Goal: Task Accomplishment & Management: Complete application form

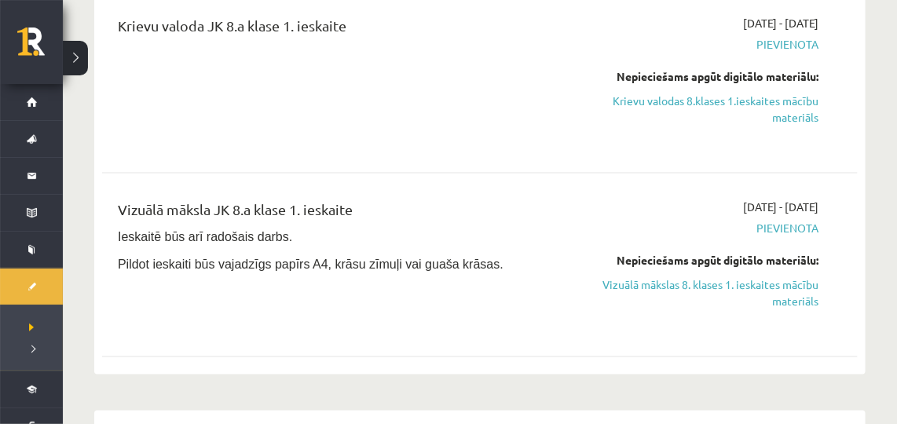
scroll to position [652, 0]
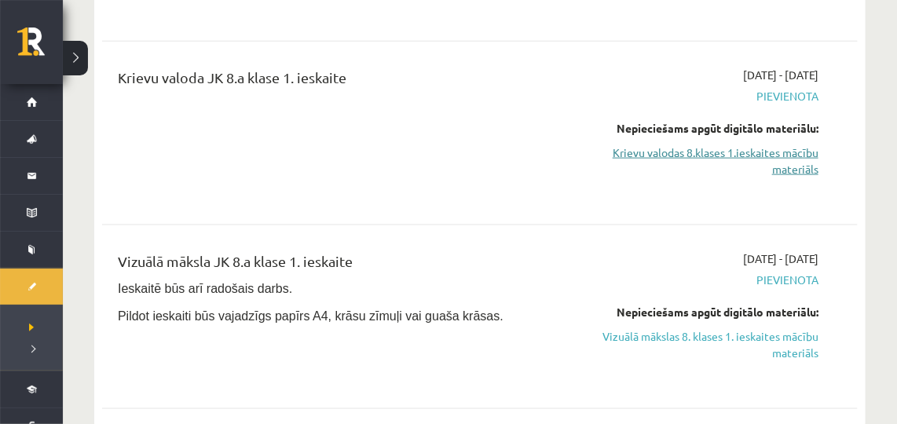
click at [716, 145] on link "Krievu valodas 8.klases 1.ieskaites mācību materiāls" at bounding box center [710, 161] width 218 height 33
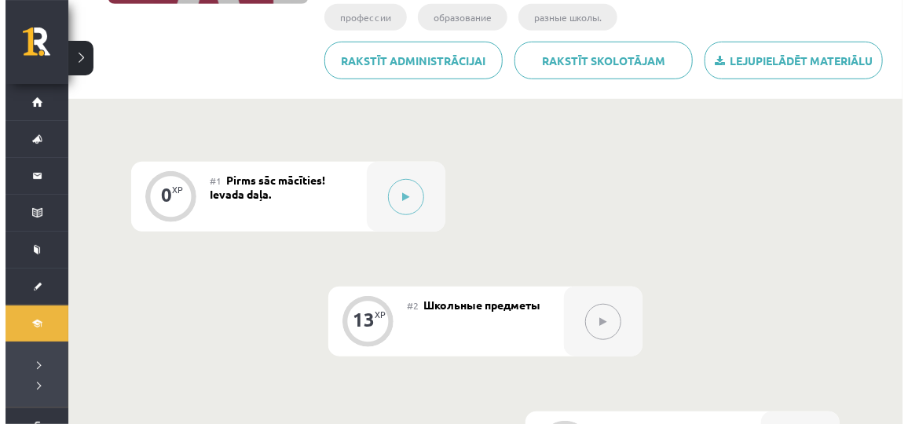
scroll to position [313, 0]
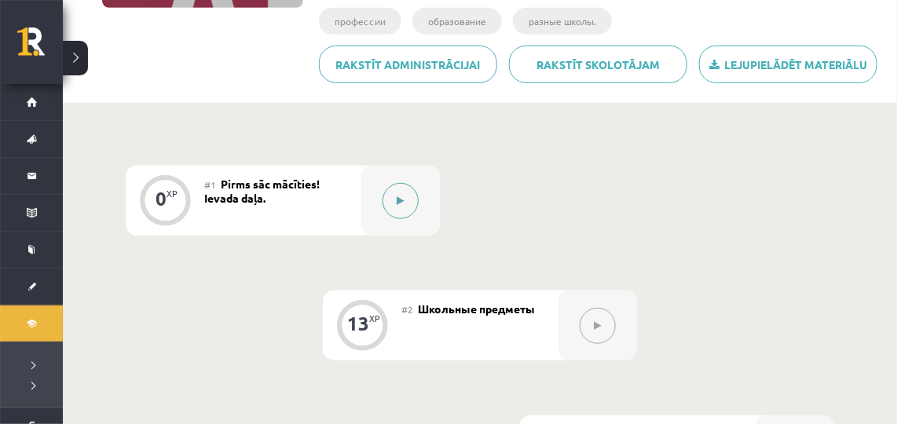
click at [396, 183] on button at bounding box center [401, 201] width 36 height 36
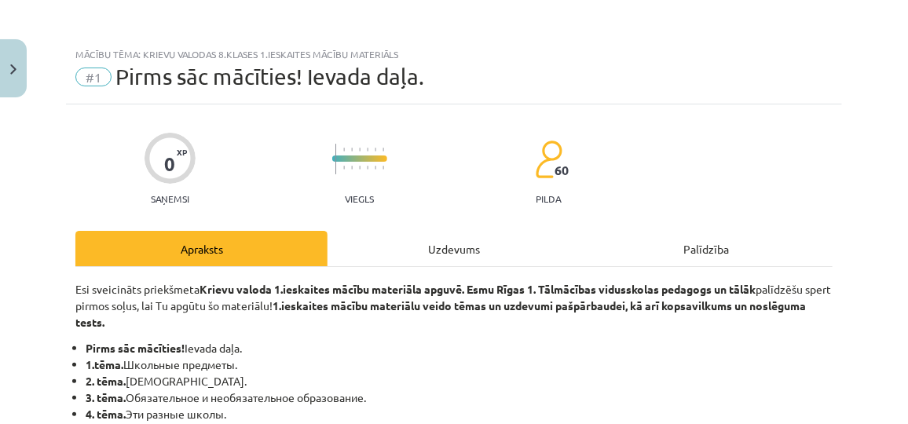
click at [439, 255] on div "Uzdevums" at bounding box center [454, 248] width 252 height 35
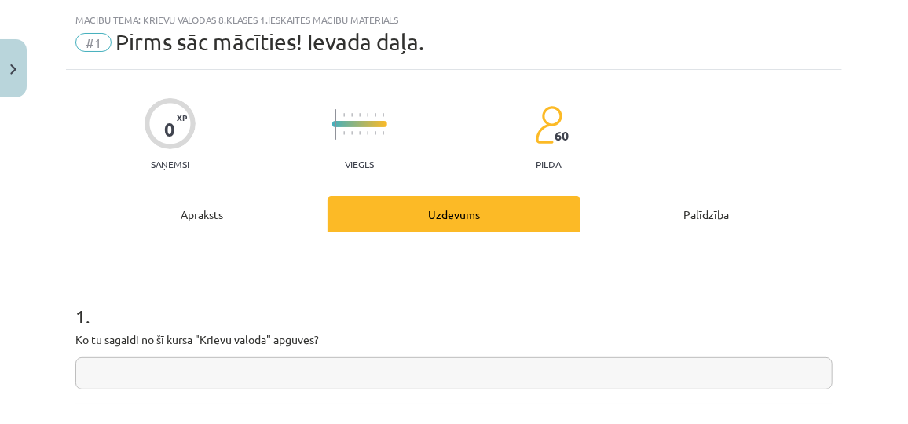
scroll to position [39, 0]
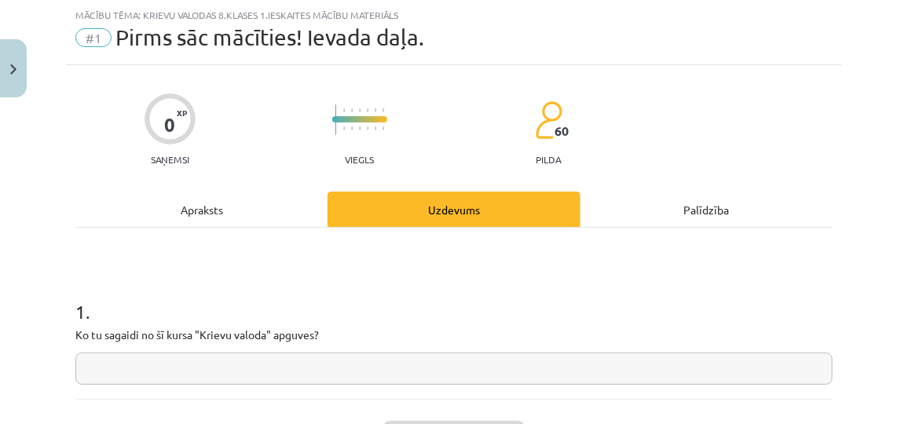
click at [327, 357] on input "text" at bounding box center [453, 369] width 757 height 32
type input "*"
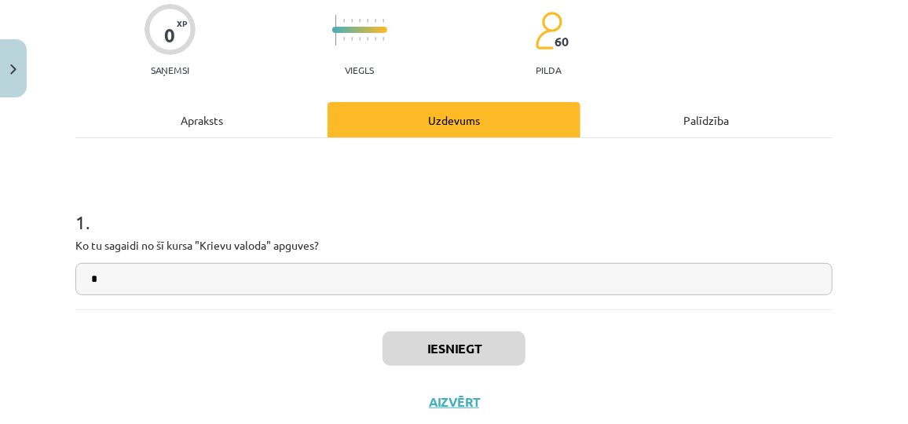
scroll to position [154, 0]
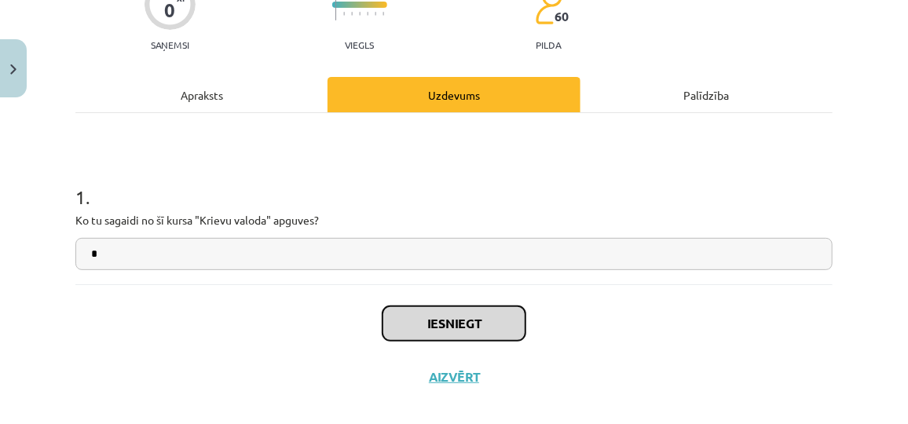
click at [449, 323] on button "Iesniegt" at bounding box center [454, 323] width 143 height 35
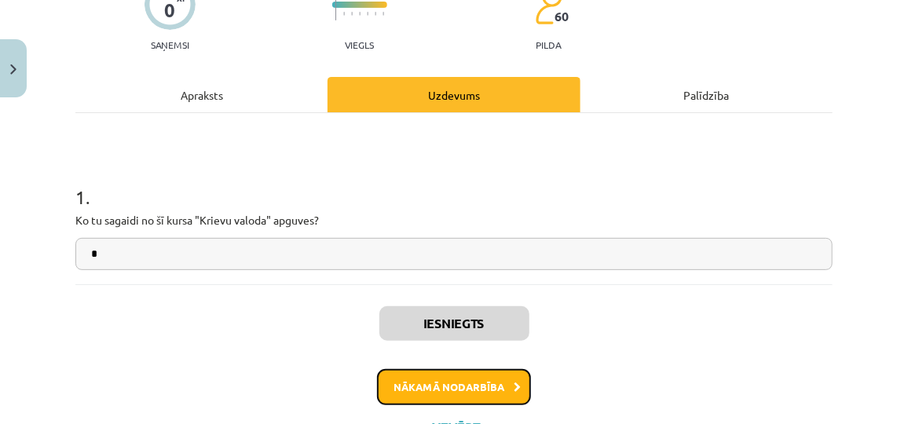
click at [463, 376] on button "Nākamā nodarbība" at bounding box center [454, 387] width 154 height 36
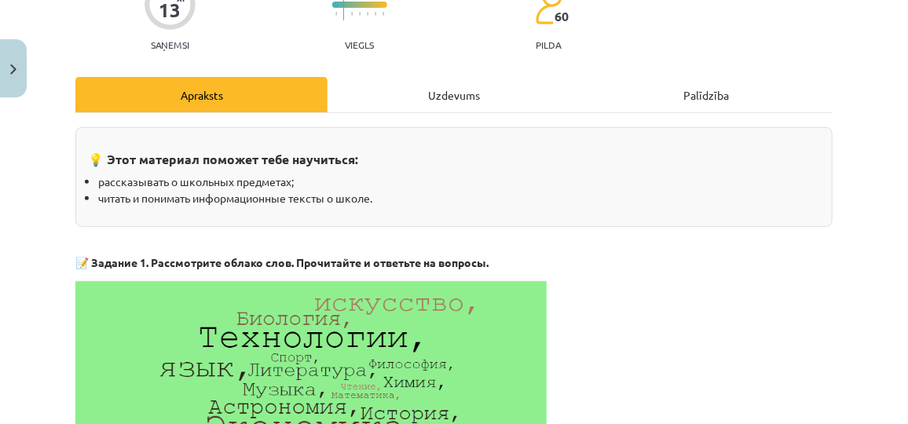
scroll to position [39, 0]
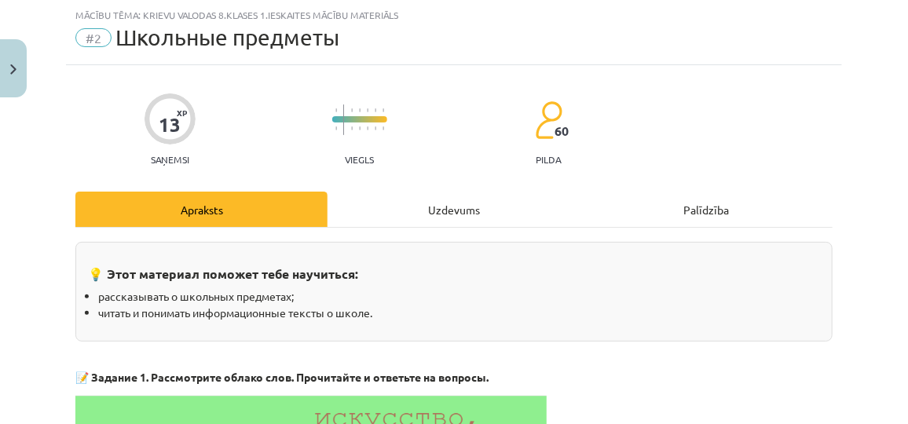
click at [396, 214] on div "Uzdevums" at bounding box center [454, 209] width 252 height 35
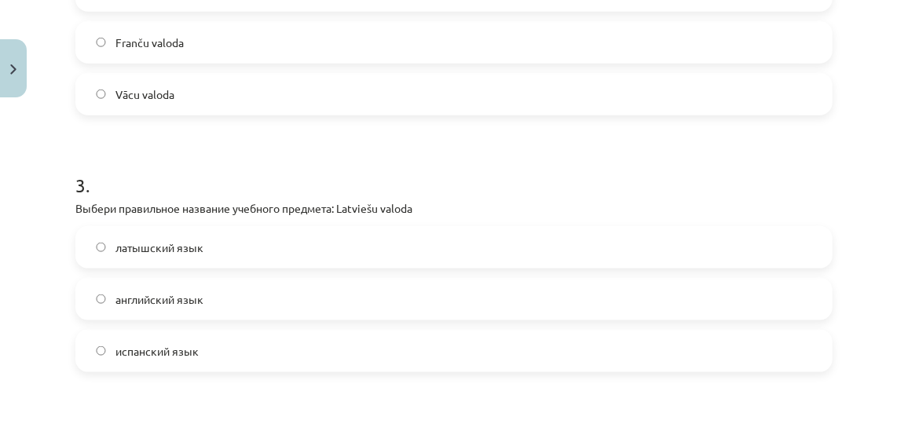
scroll to position [1065, 0]
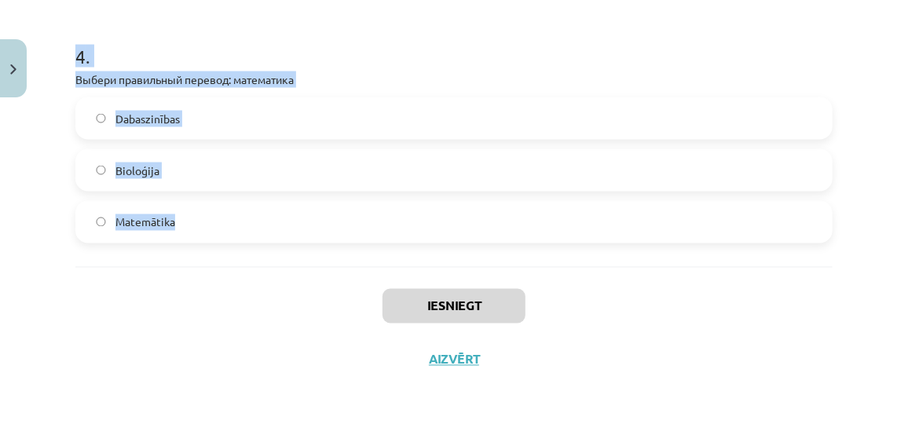
drag, startPoint x: 71, startPoint y: 293, endPoint x: 274, endPoint y: 264, distance: 205.6
copy form "1 . Выбери правильное название учебного предмета: Datorika Химия Физика Информа…"
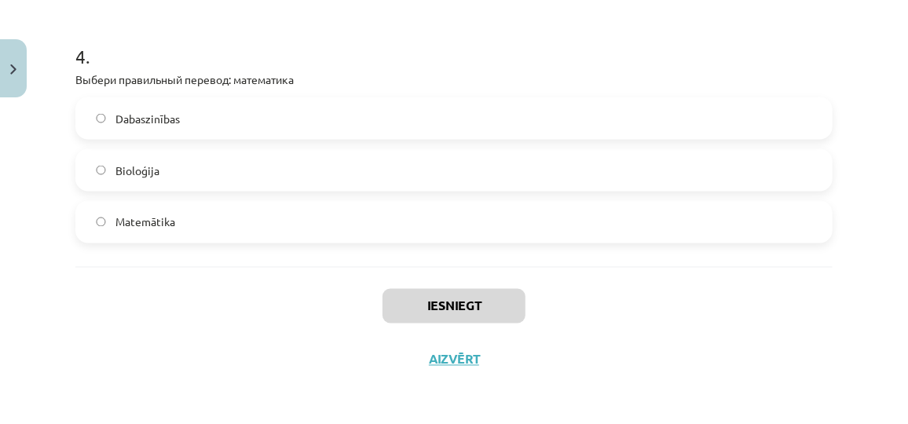
click at [651, 290] on div "Iesniegt Aizvērt" at bounding box center [453, 322] width 757 height 110
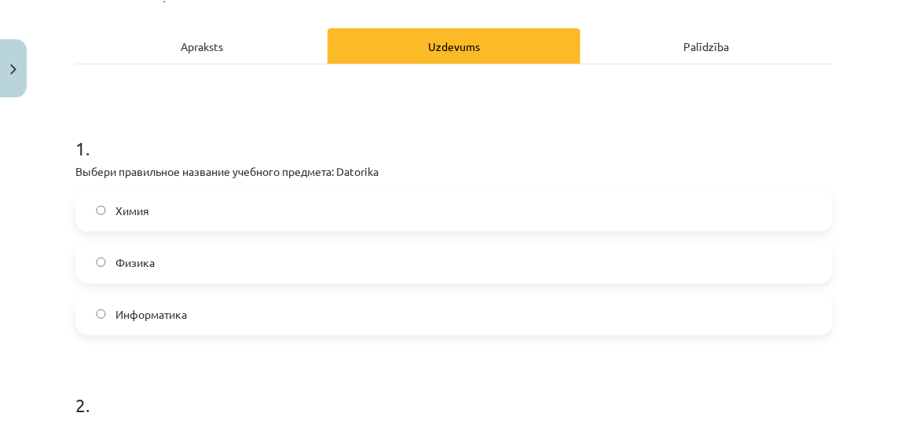
scroll to position [207, 0]
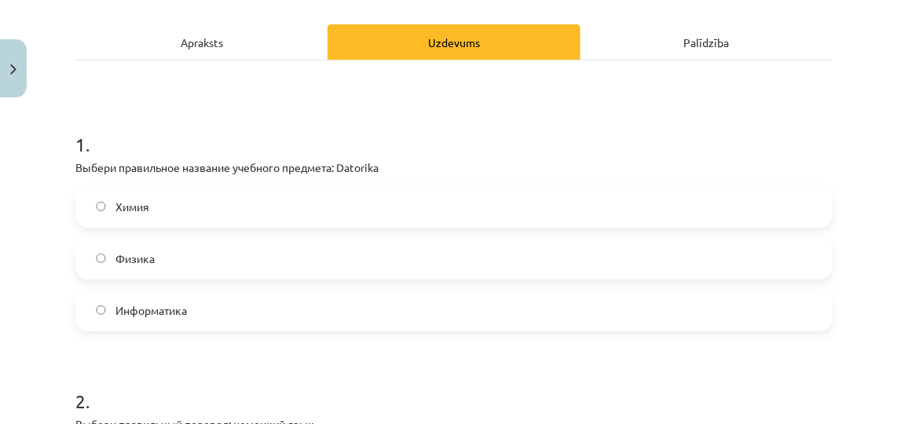
click at [396, 306] on label "Информатика" at bounding box center [454, 310] width 754 height 39
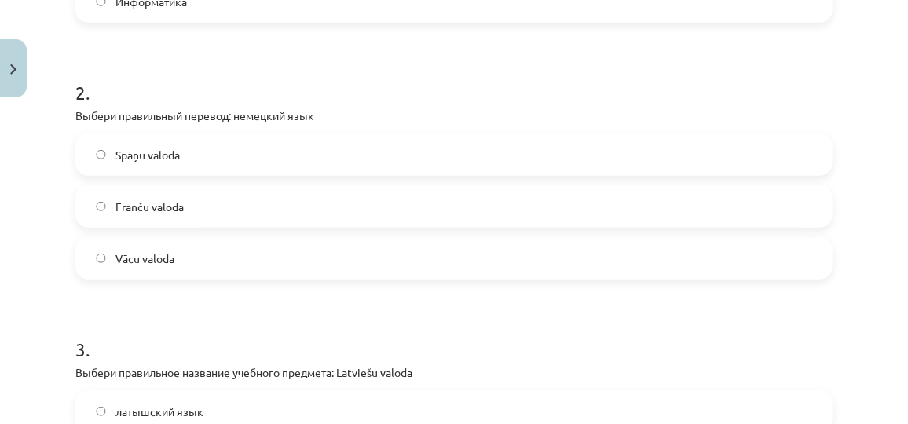
scroll to position [533, 0]
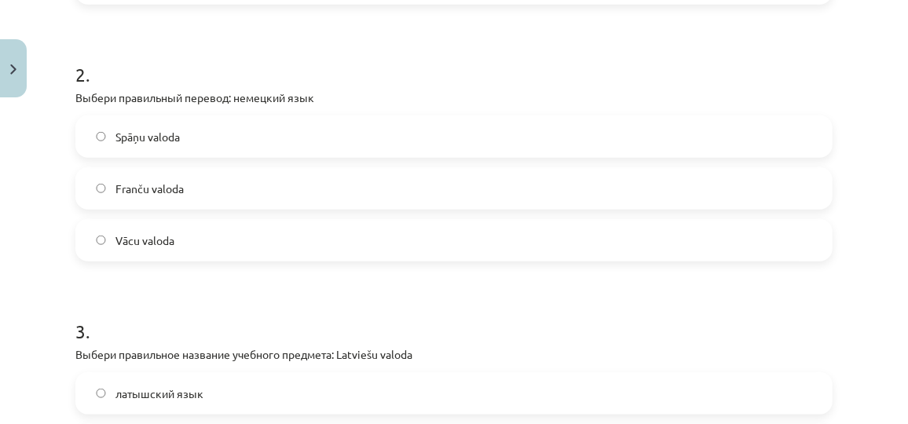
click at [511, 236] on label "Vācu valoda" at bounding box center [454, 240] width 754 height 39
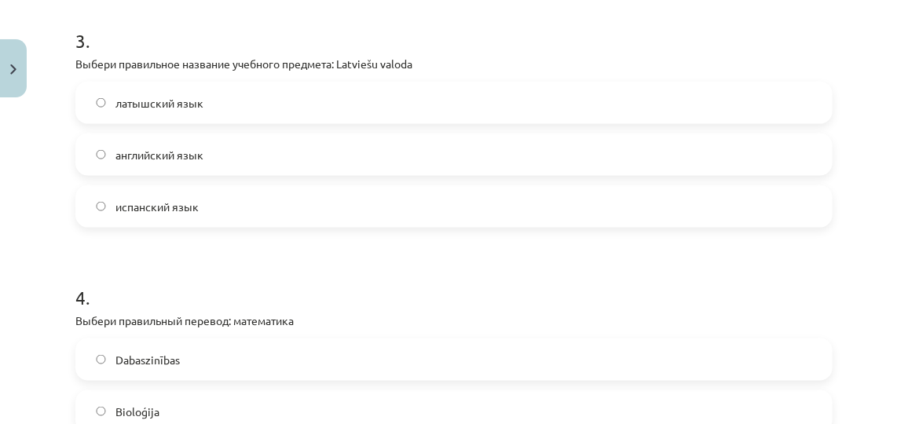
scroll to position [838, 0]
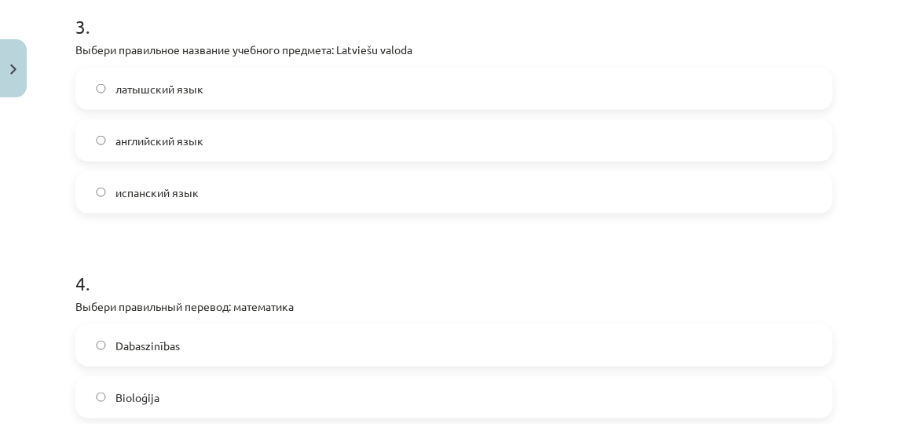
click at [216, 88] on label "латышский язык" at bounding box center [454, 88] width 754 height 39
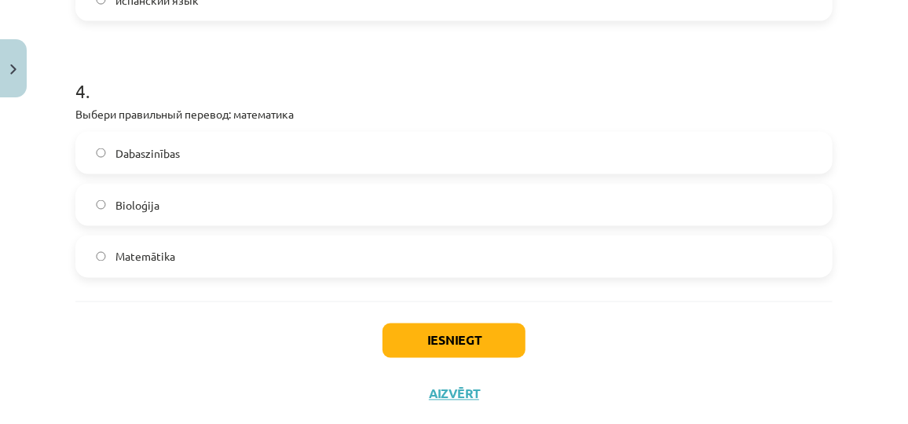
scroll to position [1038, 0]
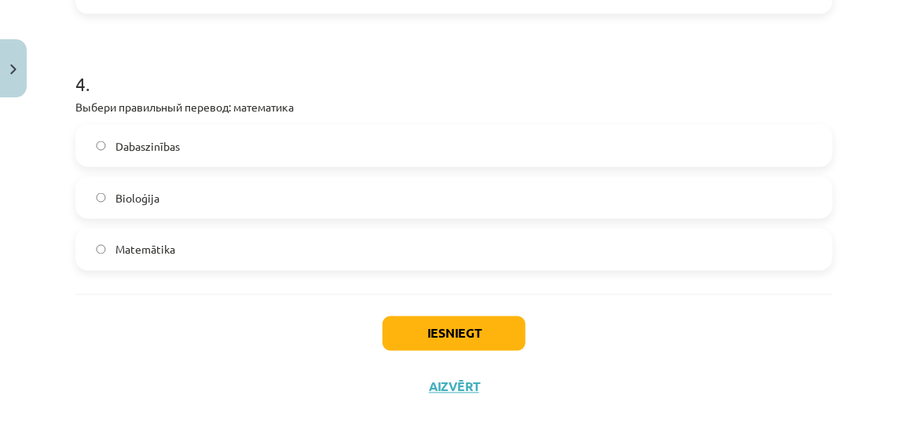
click at [223, 247] on label "Matemātika" at bounding box center [454, 249] width 754 height 39
click at [426, 334] on button "Iesniegt" at bounding box center [454, 334] width 143 height 35
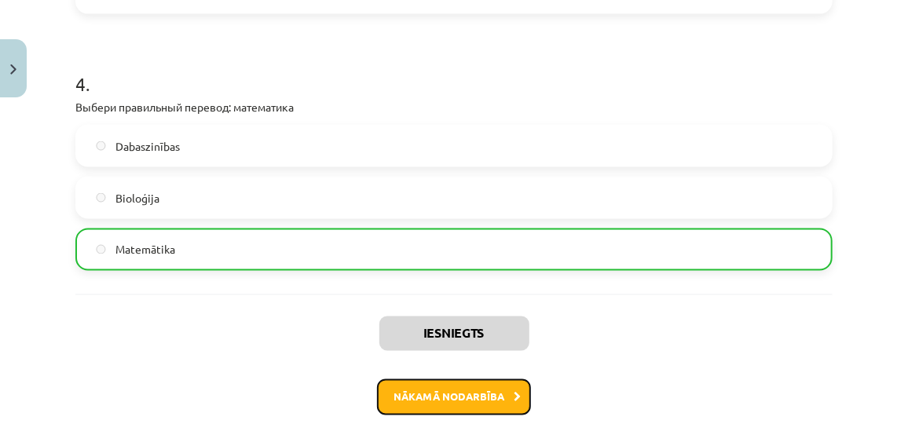
click at [456, 387] on button "Nākamā nodarbība" at bounding box center [454, 397] width 154 height 36
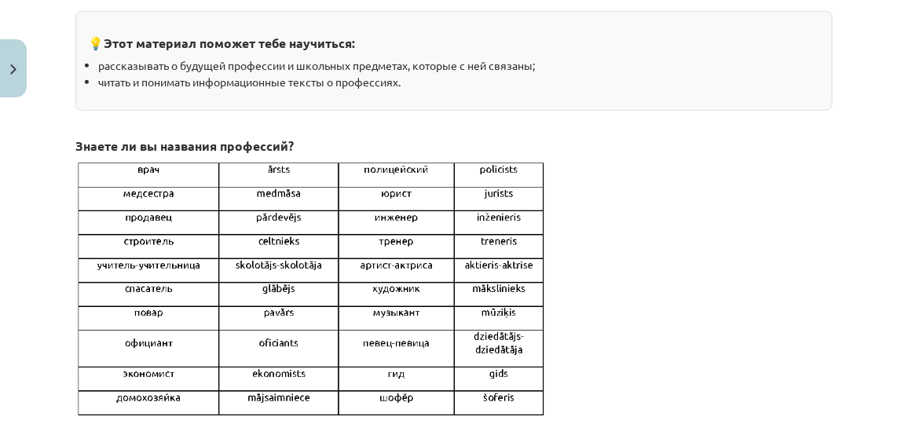
scroll to position [39, 0]
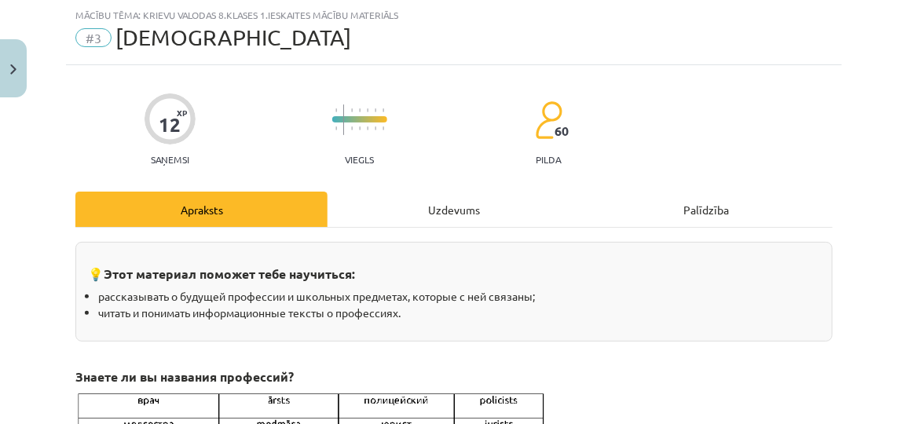
click at [423, 195] on div "Uzdevums" at bounding box center [454, 209] width 252 height 35
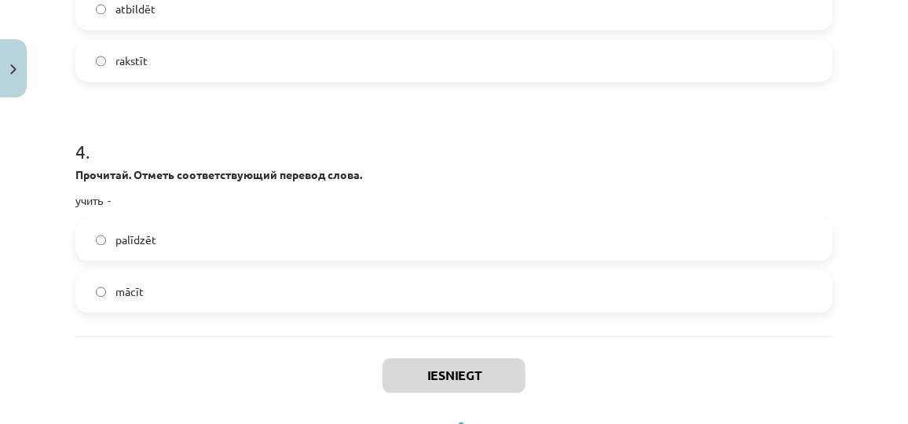
scroll to position [1547, 0]
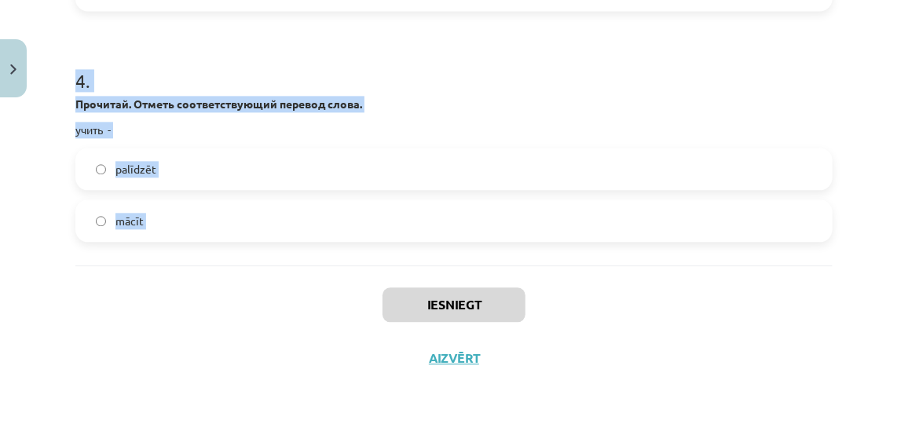
drag, startPoint x: 47, startPoint y: 288, endPoint x: 221, endPoint y: 277, distance: 174.0
click at [221, 277] on div "Mācību tēma: Krievu valodas 8.klases 1.ieskaites mācību materiāls #3 Профессии …" at bounding box center [454, 212] width 908 height 424
copy form "1 . Кто на картинке? Выбери название профессии врач учитель библиотекарь 2 . Кт…"
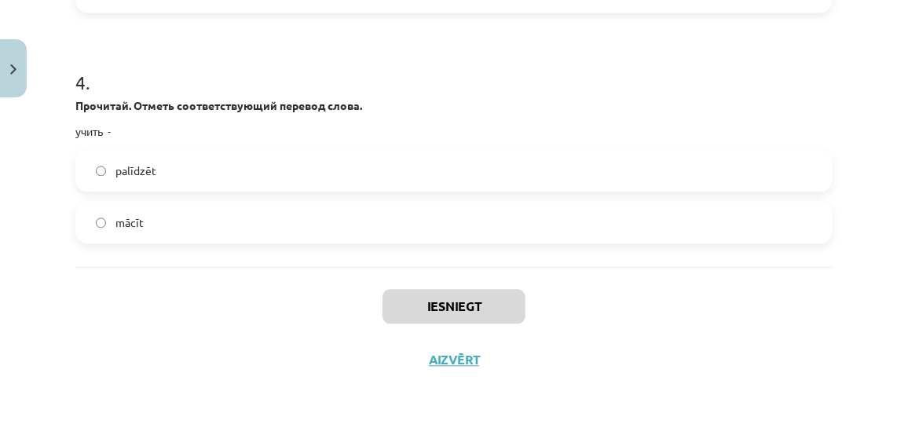
click at [831, 318] on div "Mācību tēma: Krievu valodas 8.klases 1.ieskaites mācību materiāls #3 Профессии …" at bounding box center [454, 212] width 908 height 424
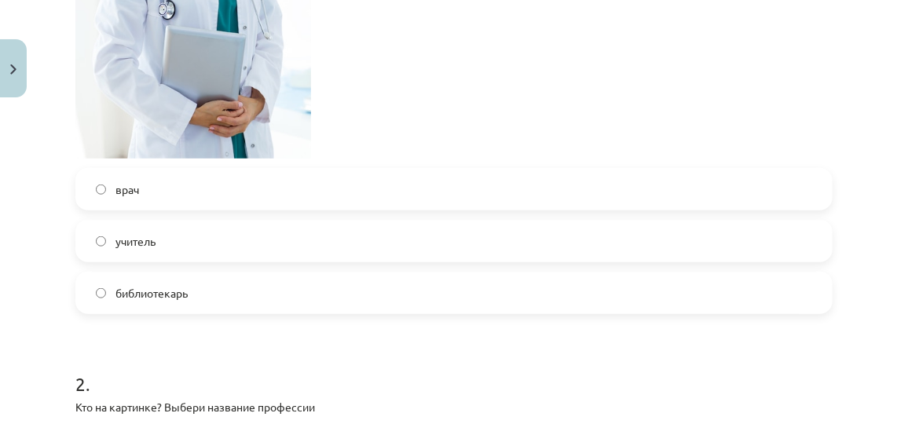
scroll to position [625, 0]
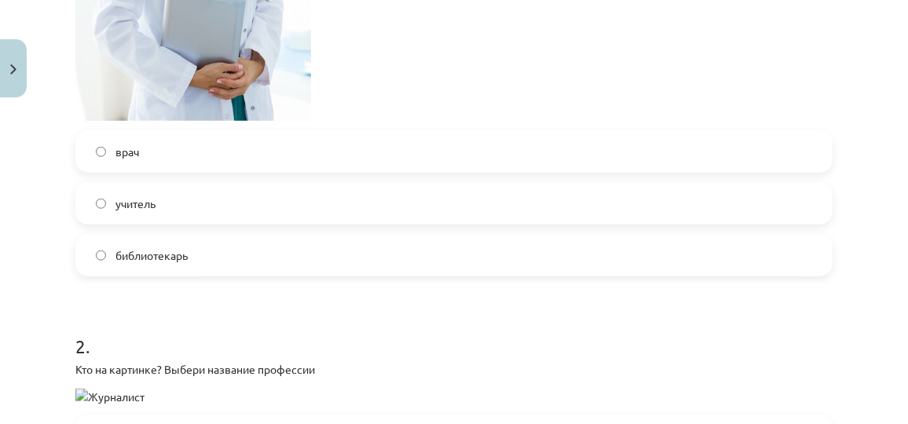
click at [316, 153] on label "врач" at bounding box center [454, 151] width 754 height 39
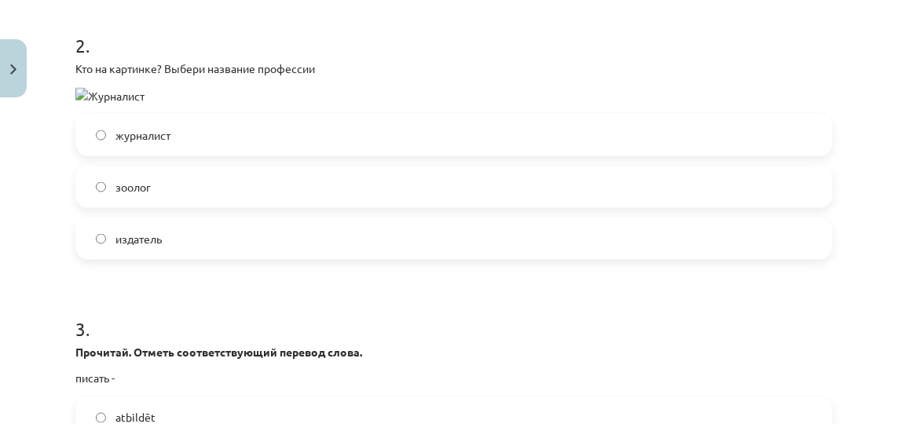
scroll to position [928, 0]
click at [185, 125] on label "журналист" at bounding box center [454, 132] width 754 height 39
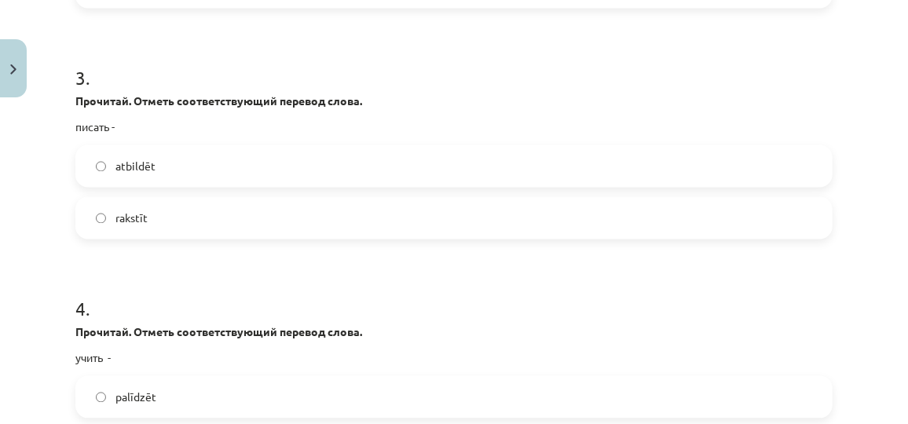
scroll to position [1182, 0]
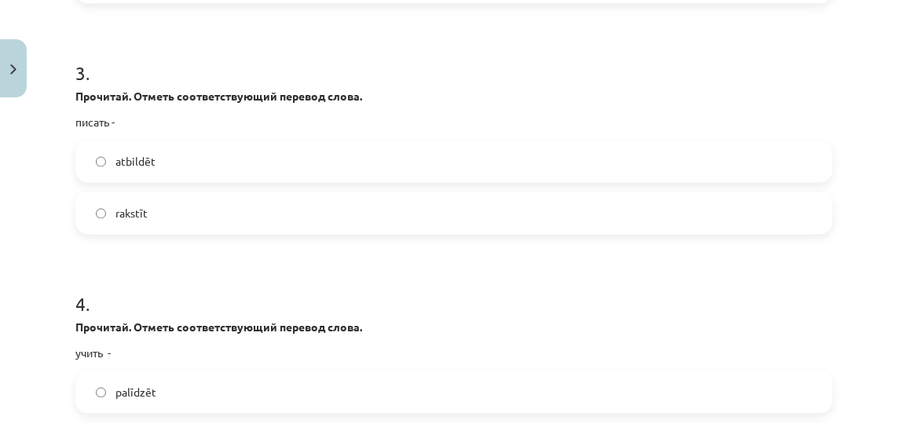
click at [229, 197] on label "rakstīt" at bounding box center [454, 213] width 754 height 39
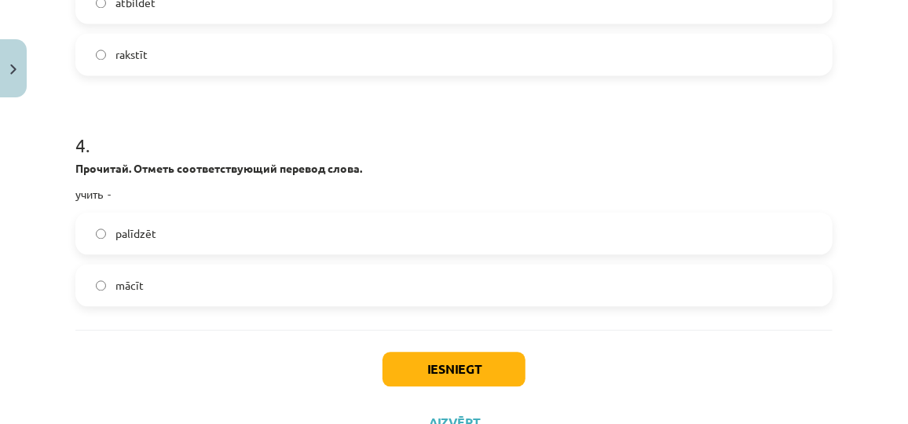
scroll to position [1404, 0]
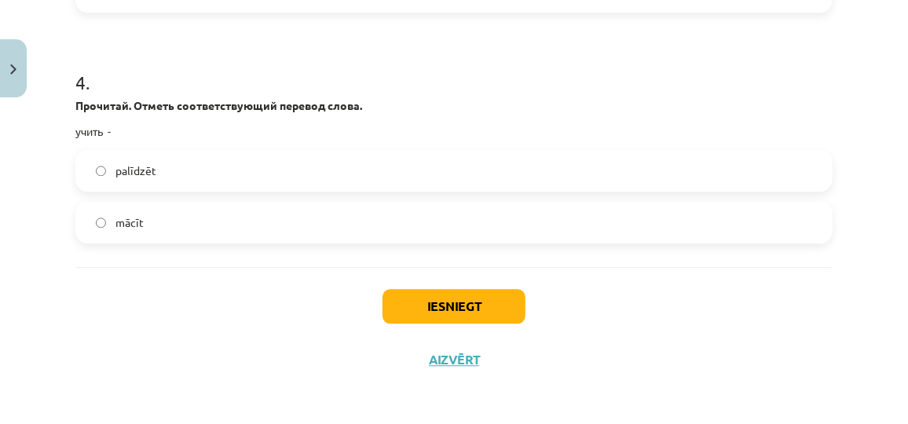
click at [349, 221] on label "mācīt" at bounding box center [454, 222] width 754 height 39
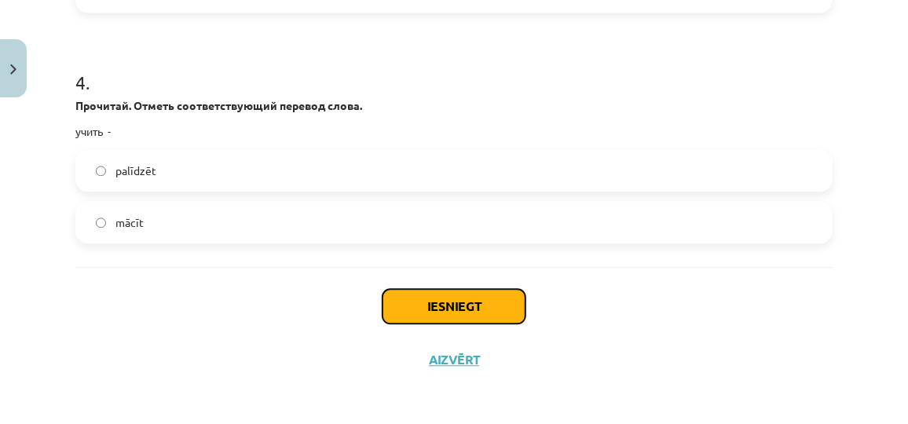
click at [482, 304] on button "Iesniegt" at bounding box center [454, 306] width 143 height 35
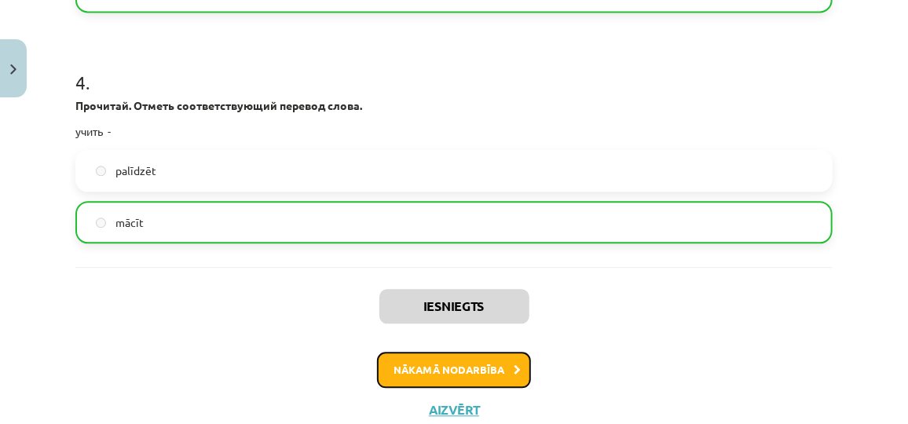
click at [471, 359] on button "Nākamā nodarbība" at bounding box center [454, 370] width 154 height 36
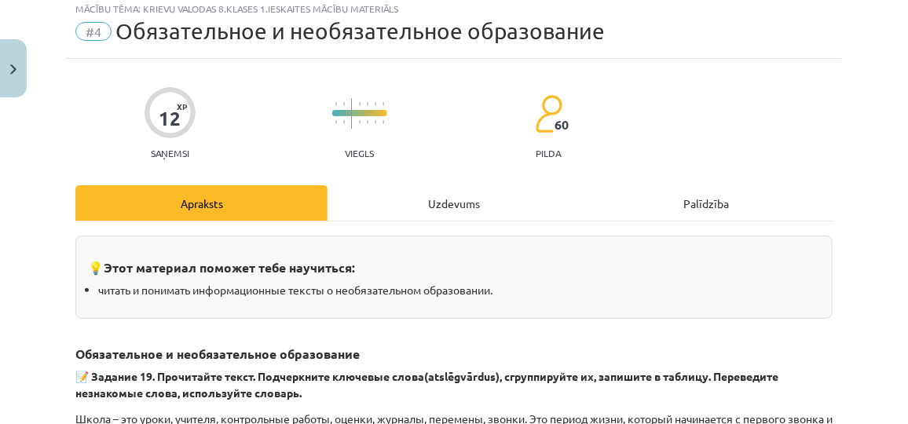
scroll to position [39, 0]
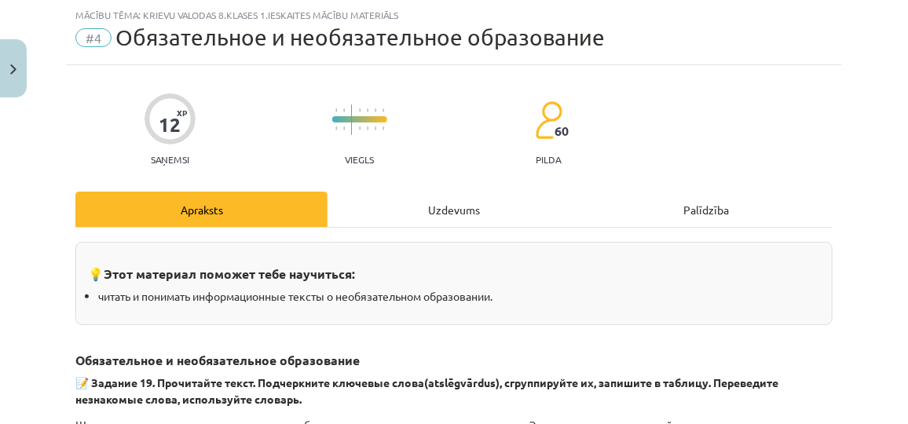
click at [409, 210] on div "Uzdevums" at bounding box center [454, 209] width 252 height 35
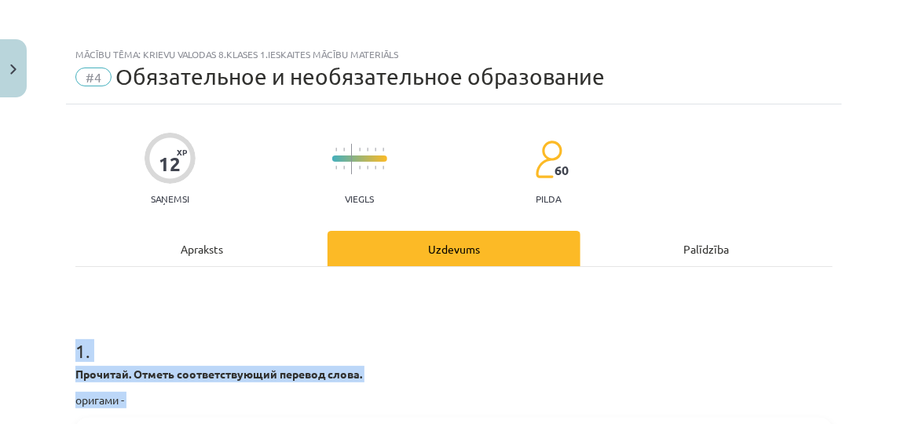
scroll to position [1065, 0]
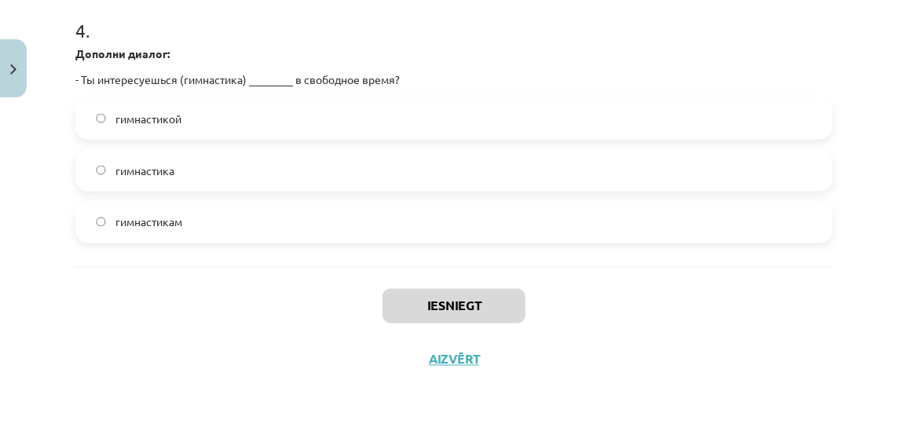
click at [730, 334] on div "Iesniegt Aizvērt" at bounding box center [453, 322] width 757 height 110
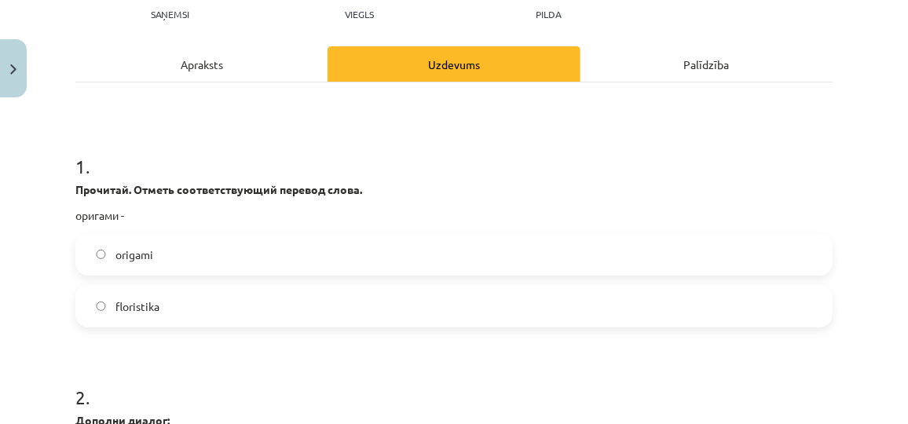
scroll to position [223, 0]
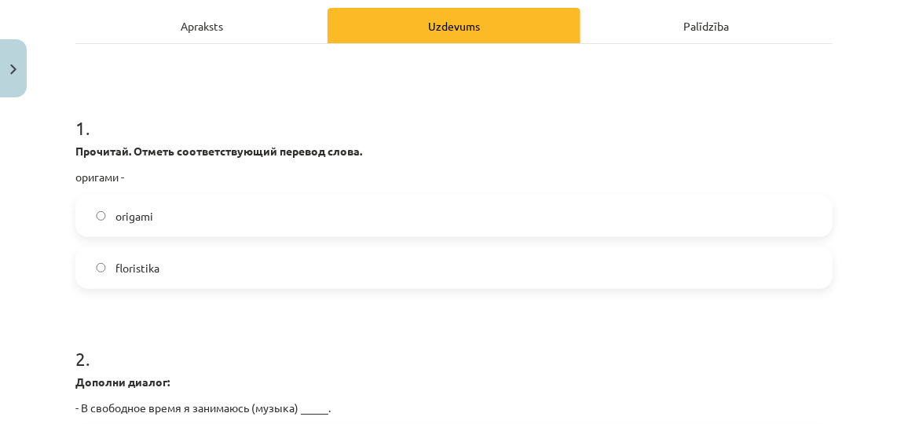
click at [227, 215] on label "origami" at bounding box center [454, 215] width 754 height 39
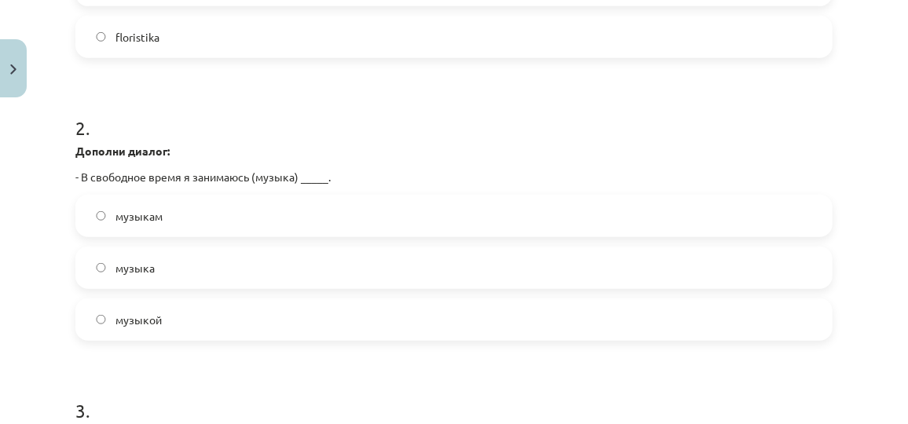
scroll to position [498, 0]
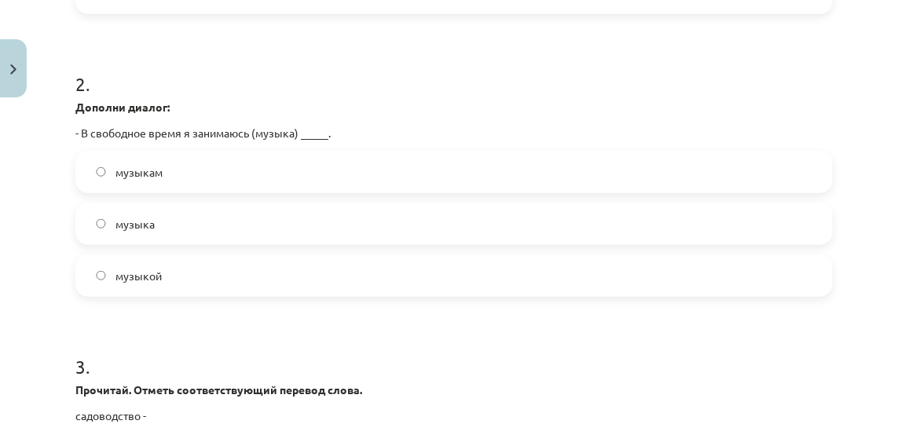
click at [227, 279] on label "музыкой" at bounding box center [454, 275] width 754 height 39
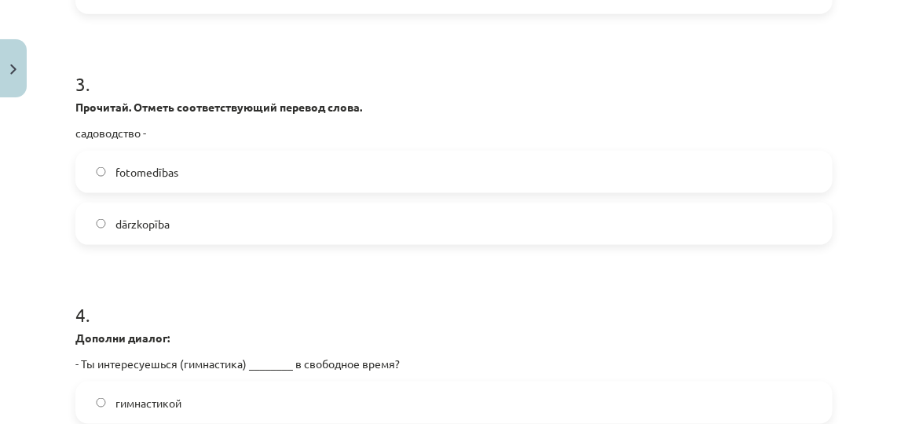
scroll to position [794, 0]
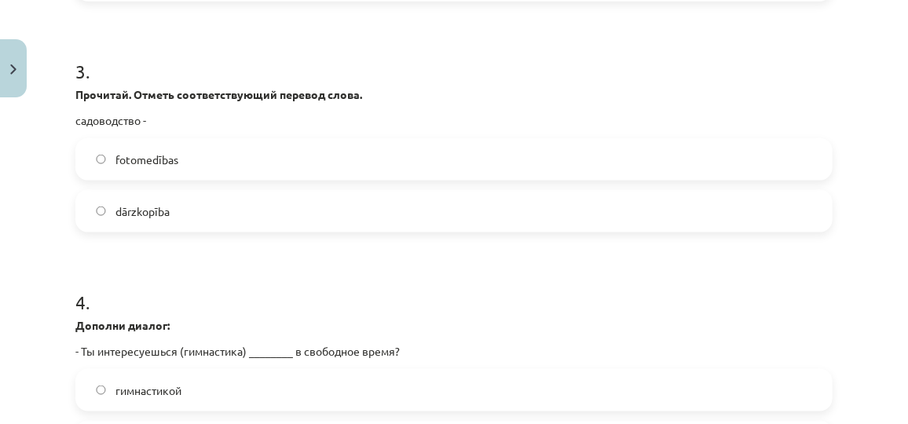
click at [387, 210] on label "dārzkopība" at bounding box center [454, 211] width 754 height 39
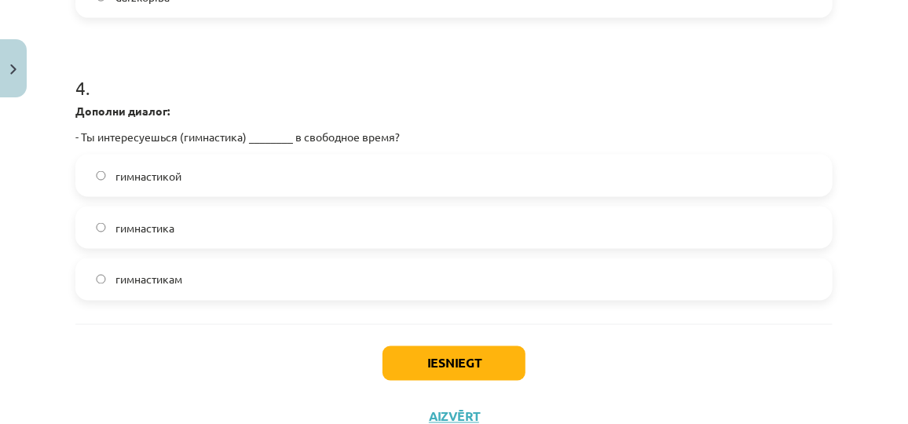
scroll to position [1065, 0]
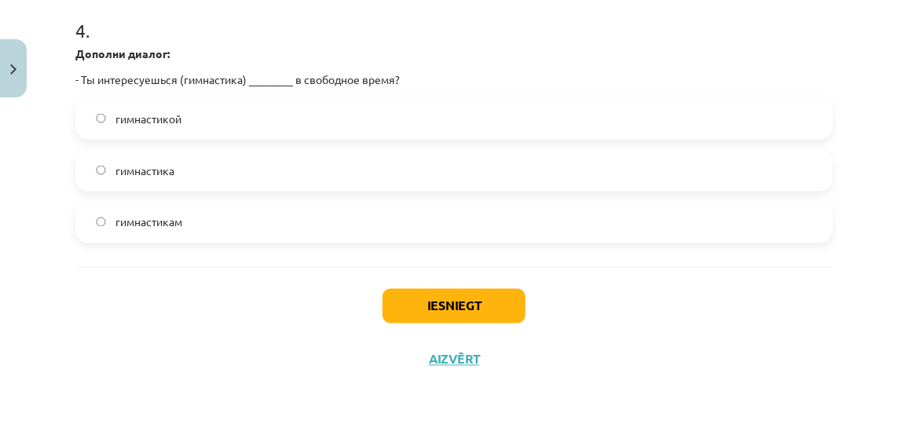
click at [236, 117] on label "гимнастикой" at bounding box center [454, 118] width 754 height 39
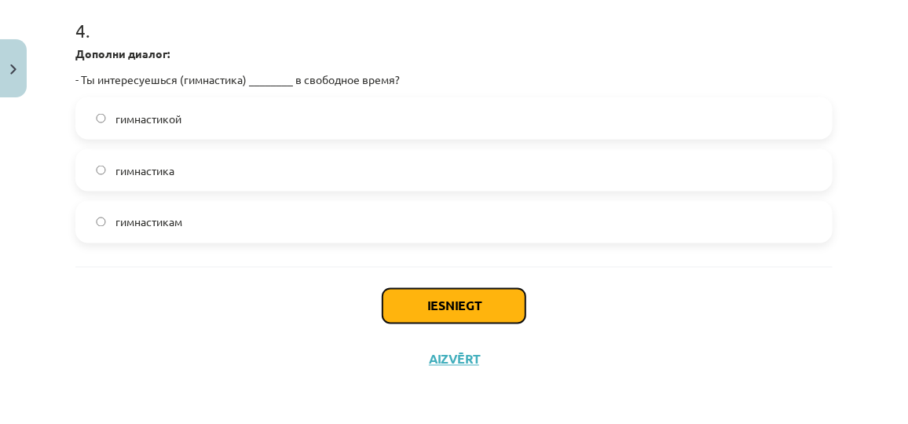
click at [461, 295] on button "Iesniegt" at bounding box center [454, 306] width 143 height 35
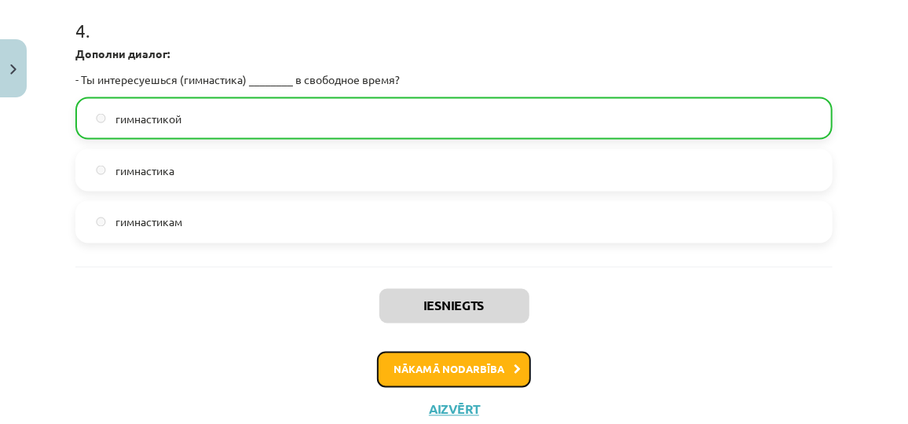
click at [500, 371] on button "Nākamā nodarbība" at bounding box center [454, 370] width 154 height 36
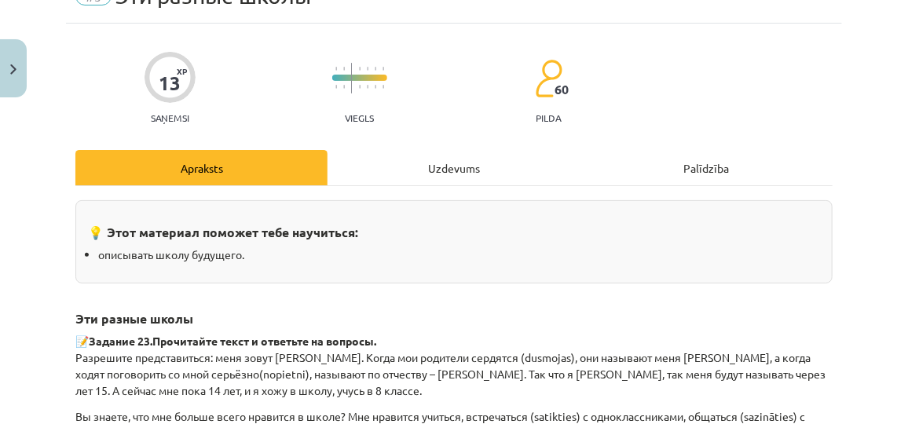
scroll to position [39, 0]
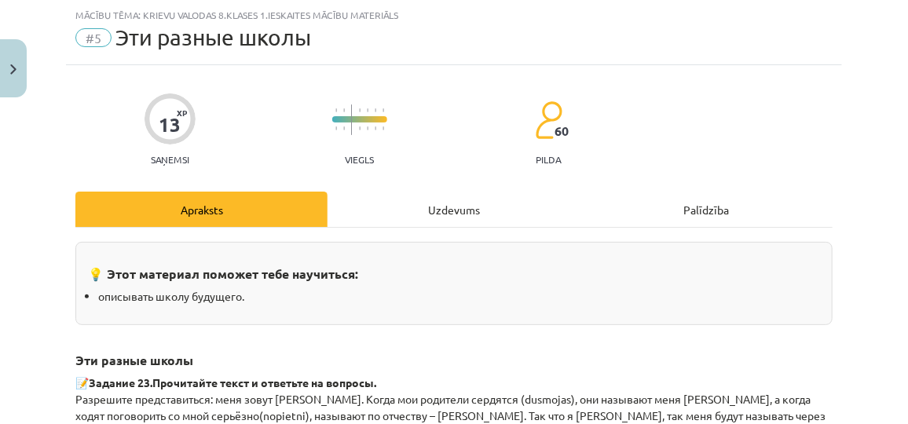
click at [405, 211] on div "Uzdevums" at bounding box center [454, 209] width 252 height 35
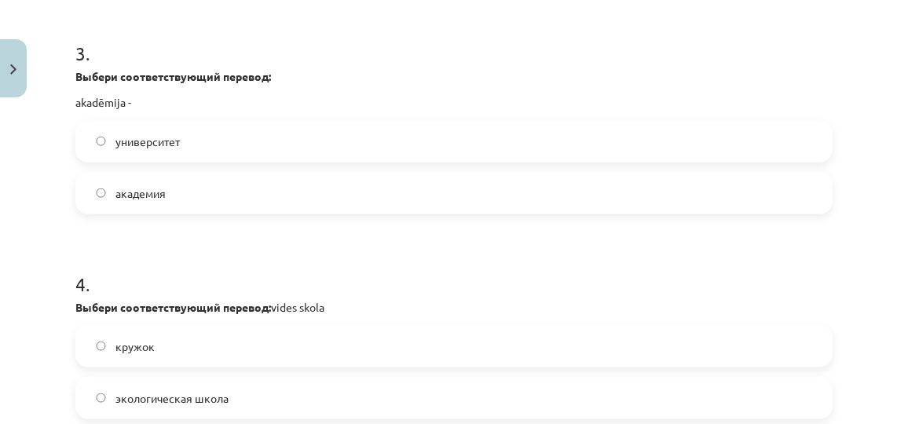
scroll to position [910, 0]
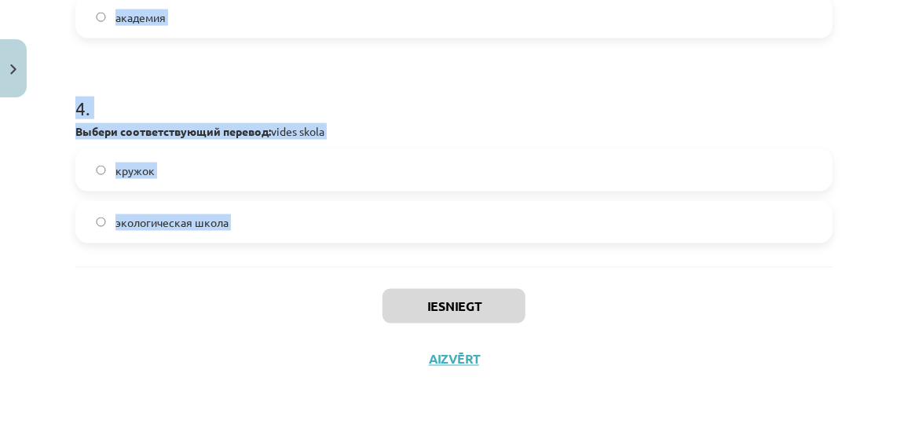
drag, startPoint x: 81, startPoint y: 299, endPoint x: 247, endPoint y: 271, distance: 168.9
copy form ". Выбери соответствующий перевод: bērnudārzs - детский сад спортивная школа 2 .…"
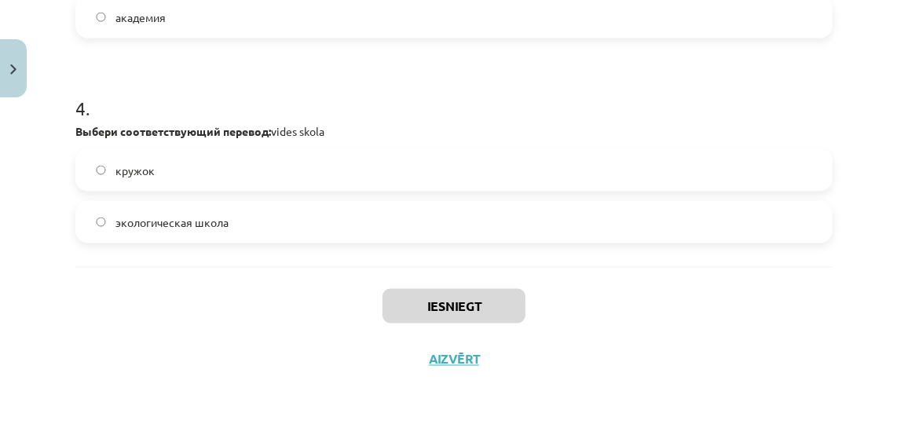
click at [658, 282] on div "Iesniegt Aizvērt" at bounding box center [453, 322] width 757 height 110
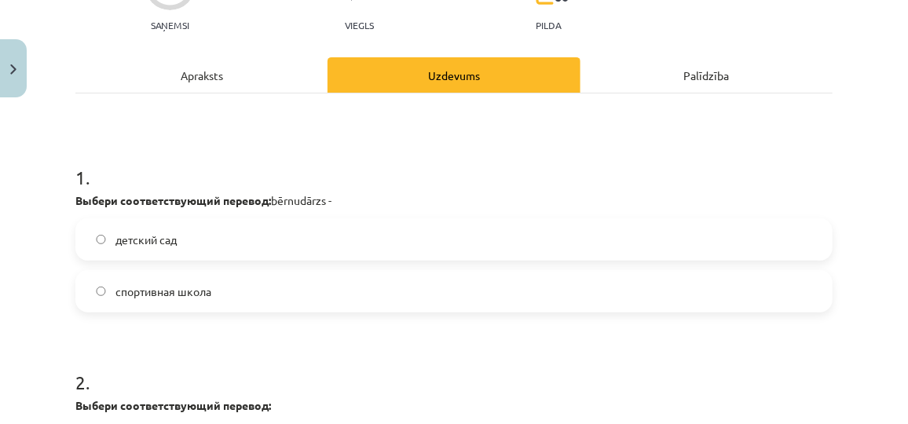
scroll to position [137, 0]
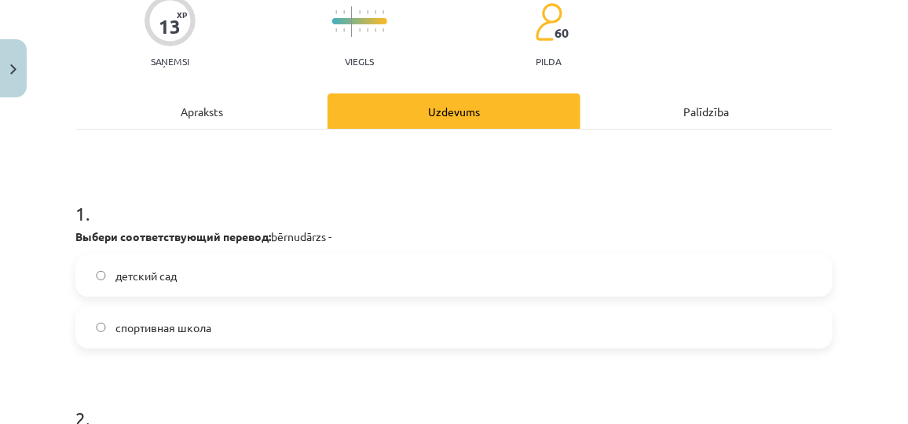
click at [210, 275] on label "детский сад" at bounding box center [454, 275] width 754 height 39
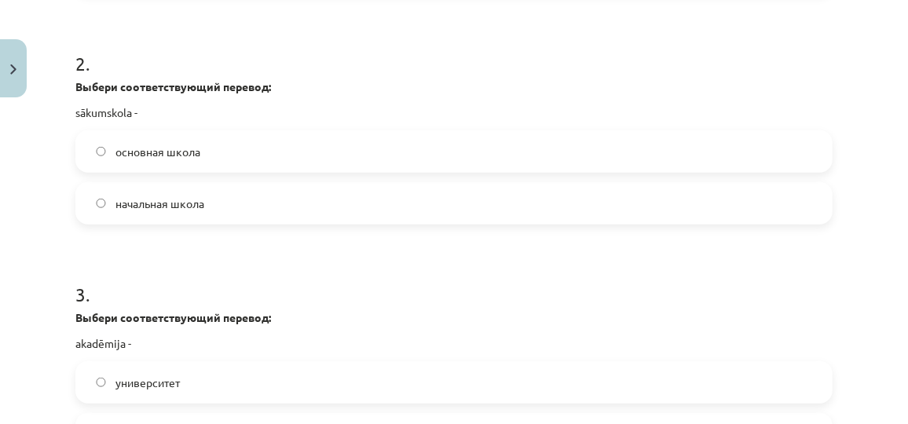
scroll to position [502, 0]
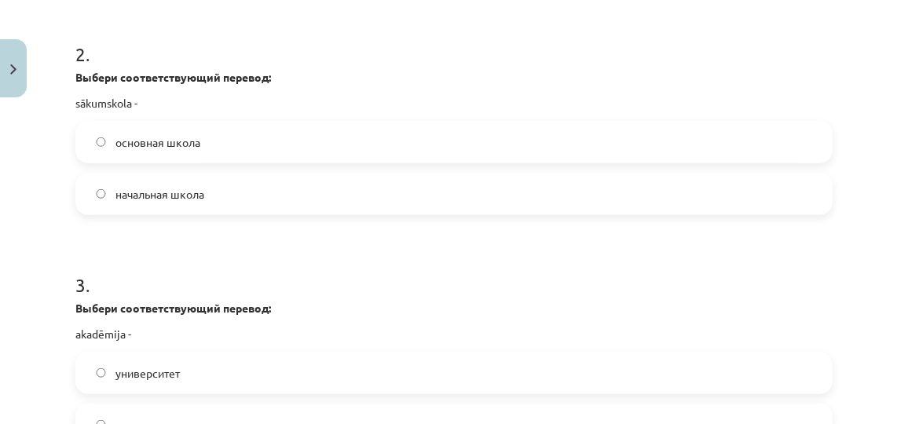
click at [367, 188] on label "начальная школа" at bounding box center [454, 193] width 754 height 39
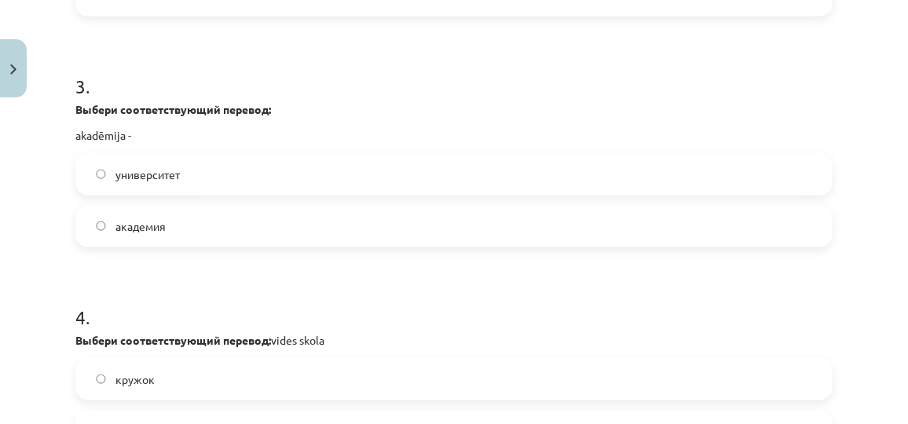
scroll to position [770, 0]
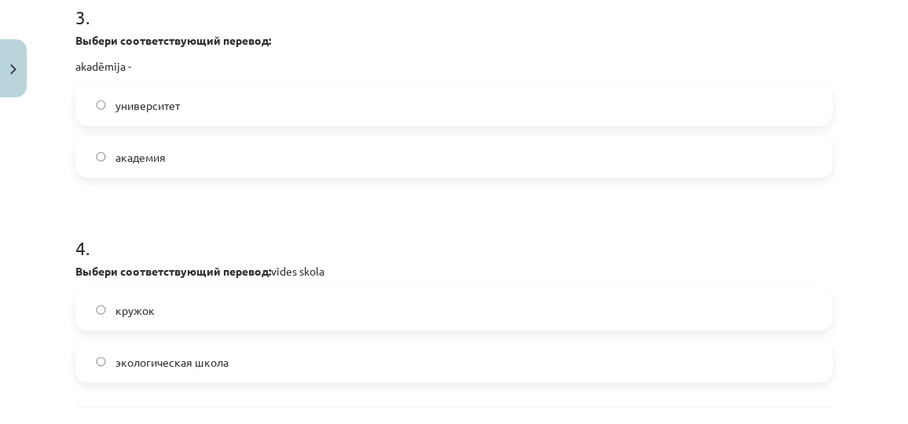
click at [218, 144] on label "академия" at bounding box center [454, 156] width 754 height 39
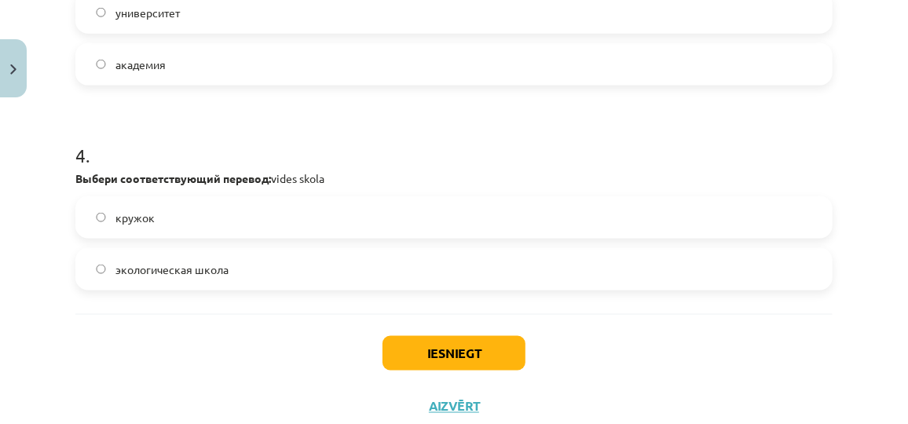
scroll to position [910, 0]
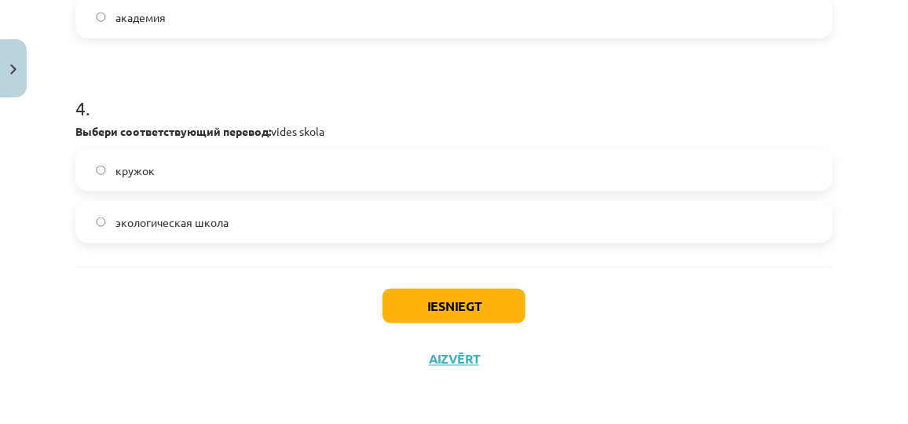
click at [278, 209] on label "экологическая школа" at bounding box center [454, 222] width 754 height 39
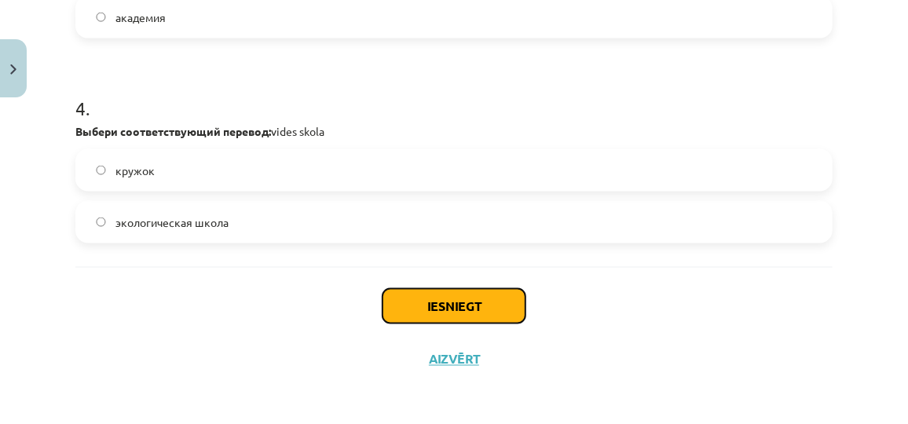
click at [439, 295] on button "Iesniegt" at bounding box center [454, 306] width 143 height 35
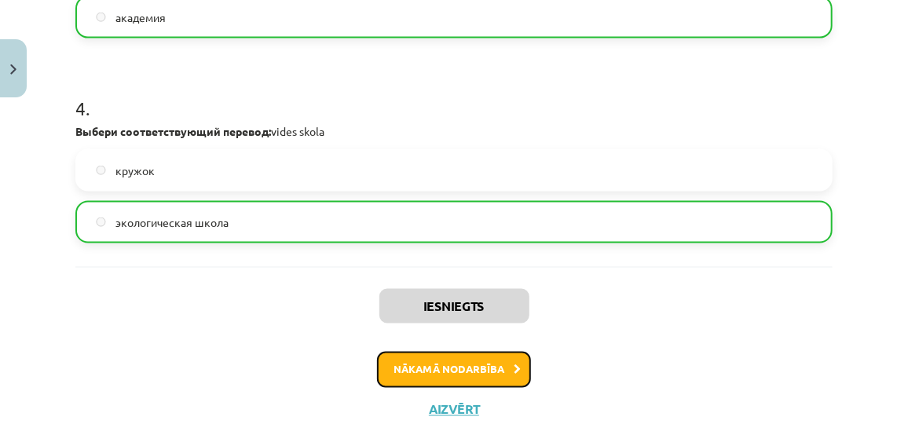
click at [462, 371] on button "Nākamā nodarbība" at bounding box center [454, 370] width 154 height 36
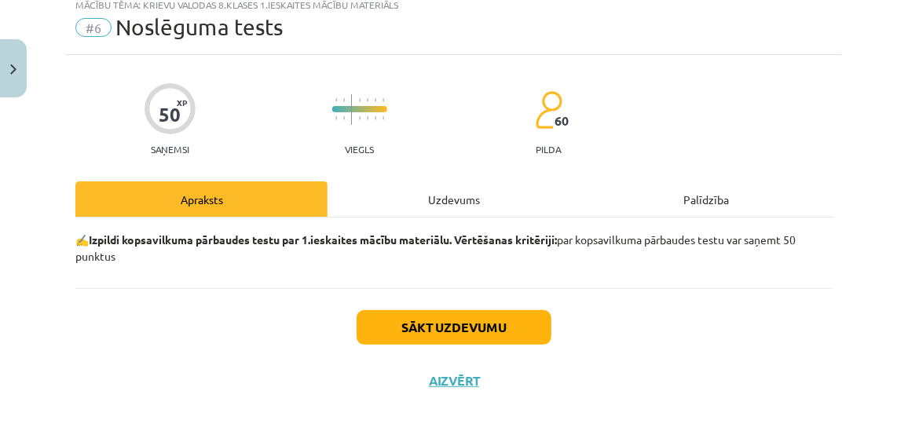
scroll to position [39, 0]
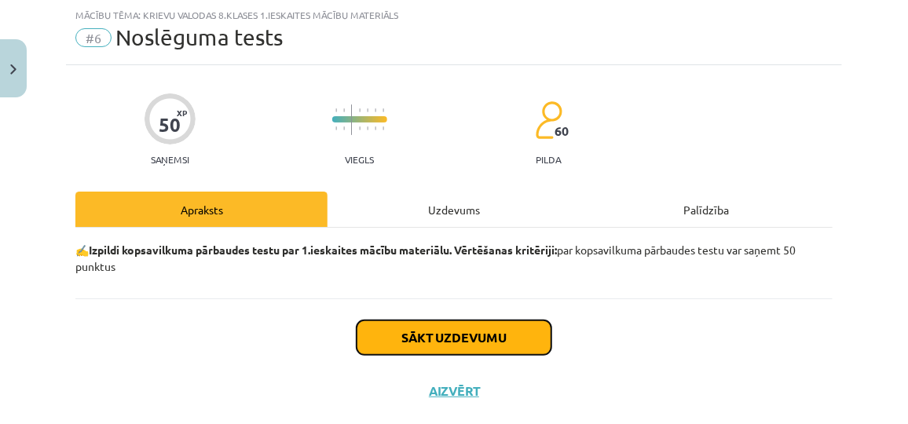
click at [443, 345] on button "Sākt uzdevumu" at bounding box center [454, 338] width 195 height 35
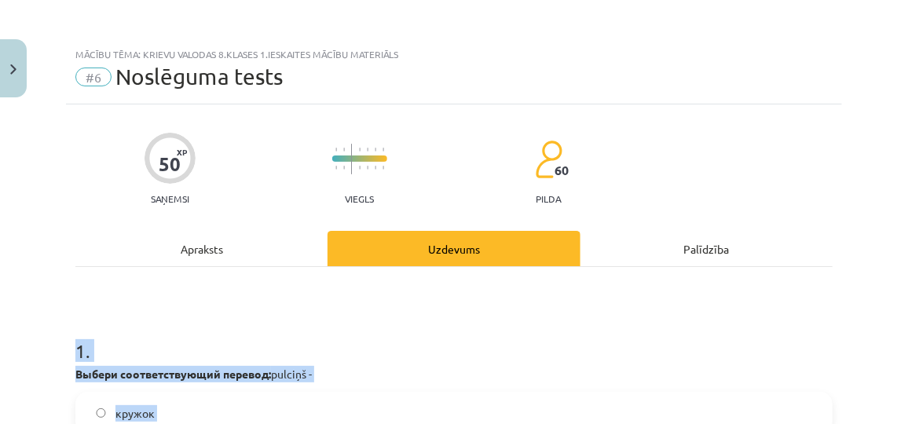
scroll to position [260, 0]
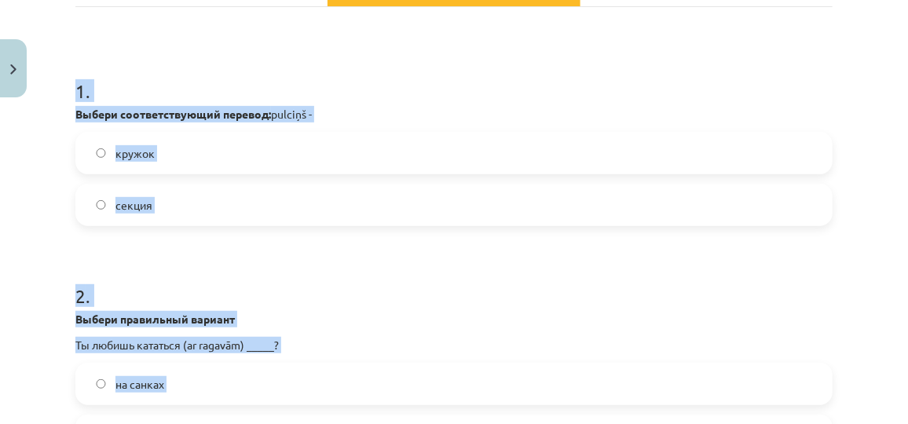
click at [600, 54] on h1 "1 ." at bounding box center [453, 77] width 757 height 49
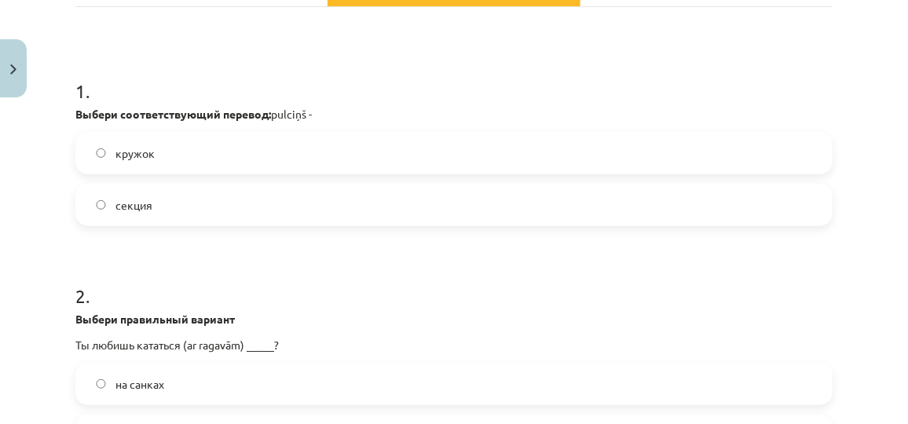
click at [312, 161] on label "кружок" at bounding box center [454, 153] width 754 height 39
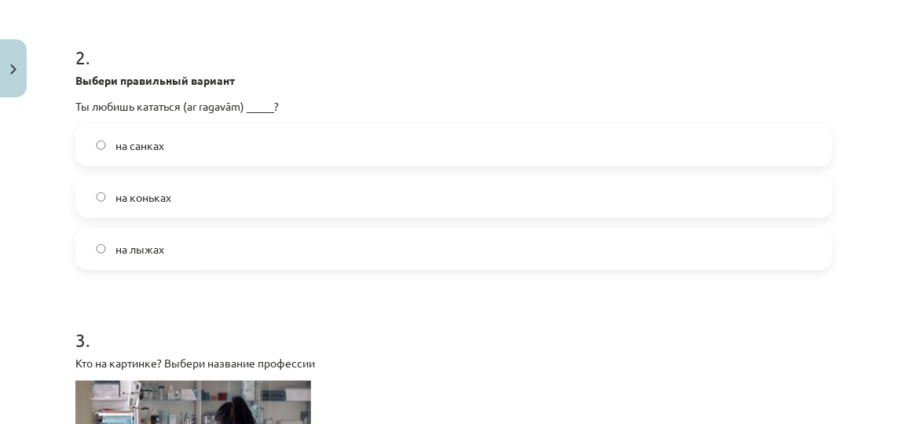
scroll to position [482, 0]
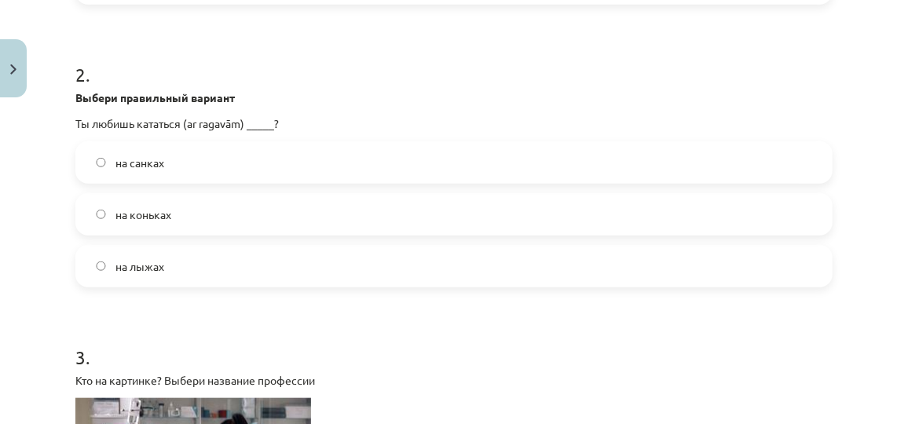
click at [131, 167] on span "на санках" at bounding box center [139, 163] width 49 height 16
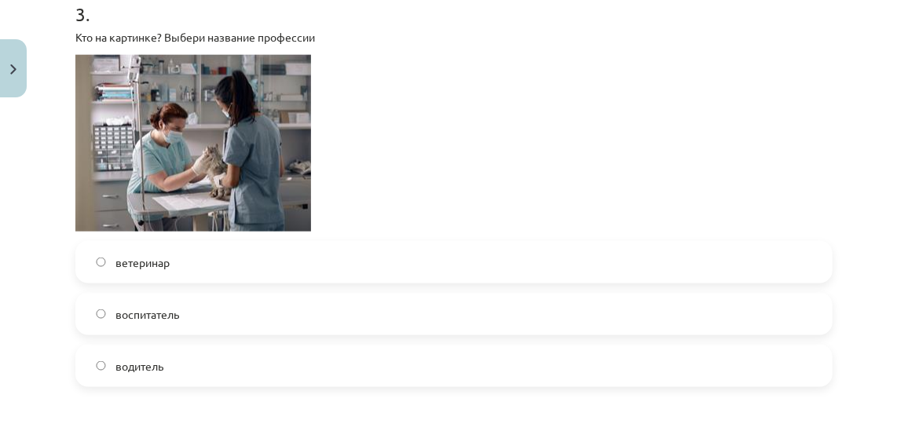
scroll to position [820, 0]
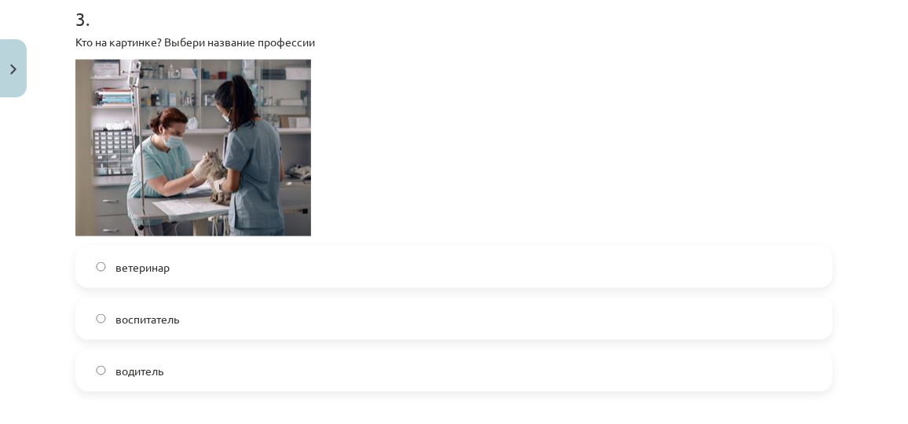
click at [160, 270] on span "ветеринар" at bounding box center [142, 267] width 54 height 16
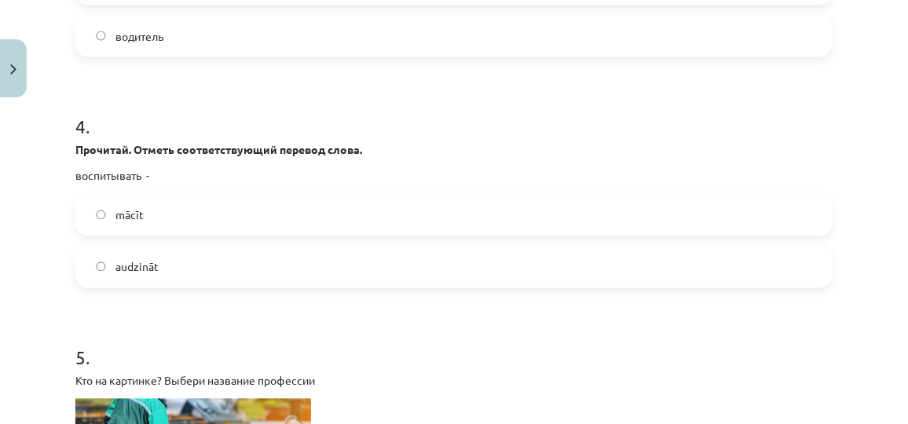
scroll to position [1159, 0]
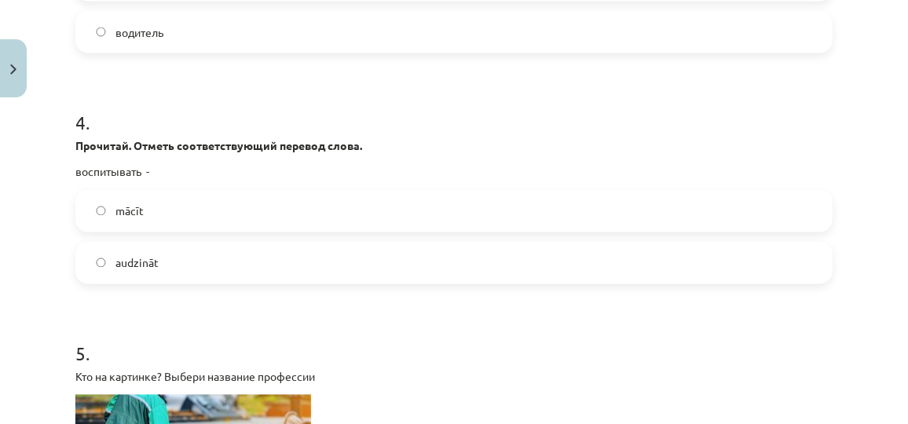
click at [229, 251] on label "audzināt" at bounding box center [454, 263] width 754 height 39
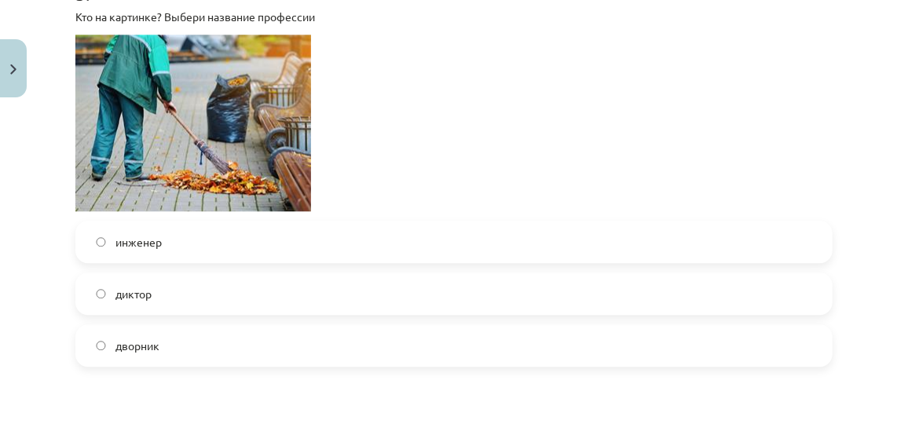
scroll to position [1528, 0]
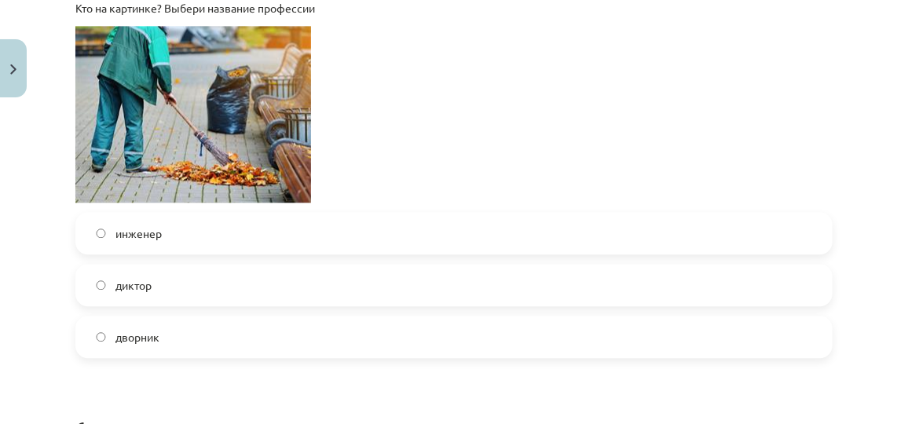
click at [468, 348] on label "дворник" at bounding box center [454, 336] width 754 height 39
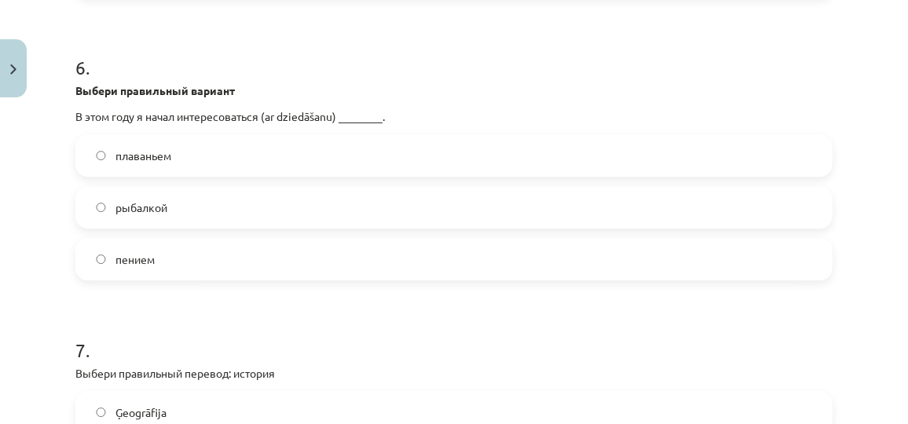
scroll to position [1945, 0]
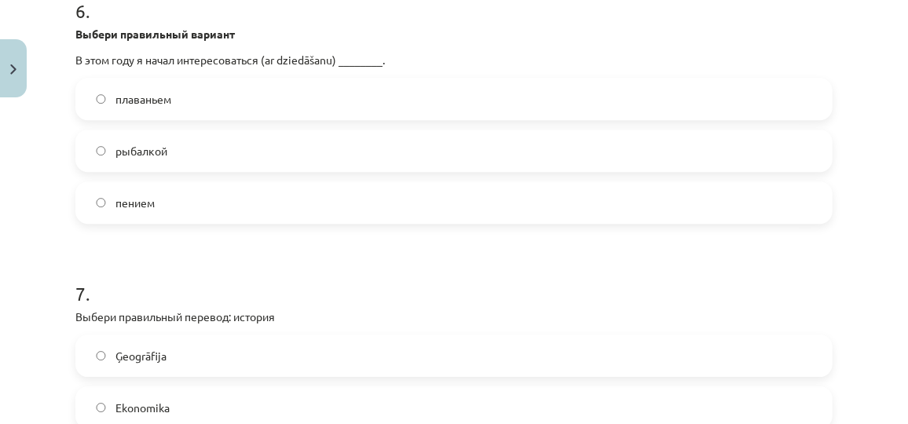
click at [200, 203] on label "пением" at bounding box center [454, 202] width 754 height 39
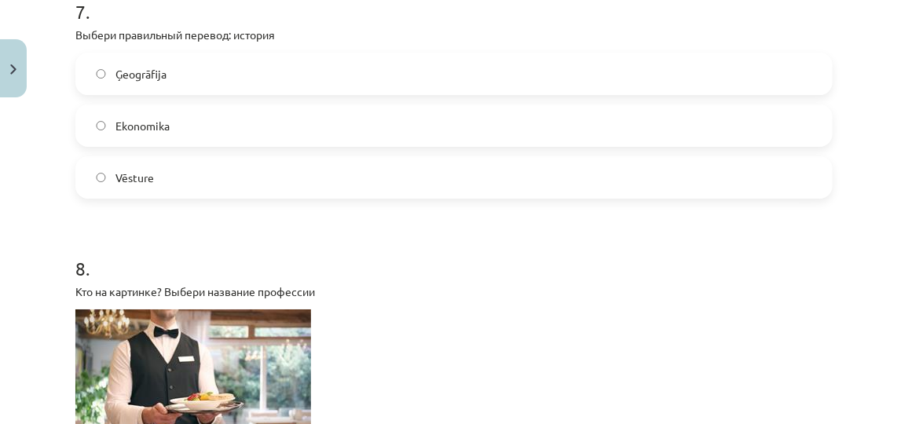
scroll to position [2219, 0]
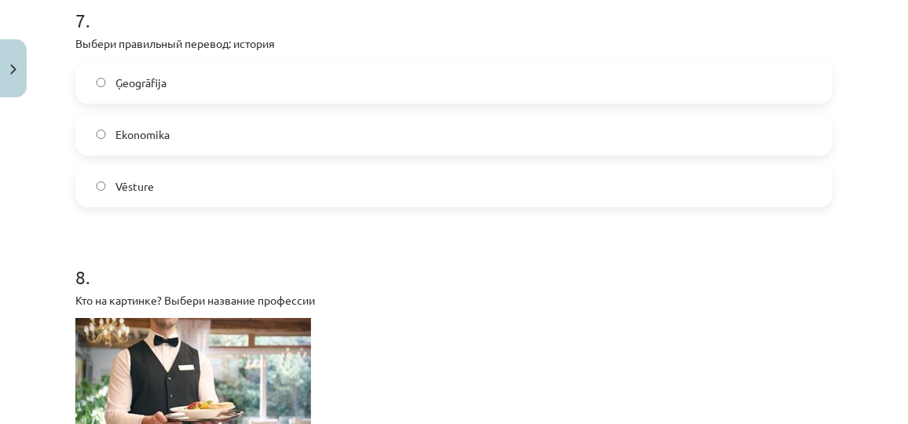
click at [241, 202] on label "Vēsture" at bounding box center [454, 186] width 754 height 39
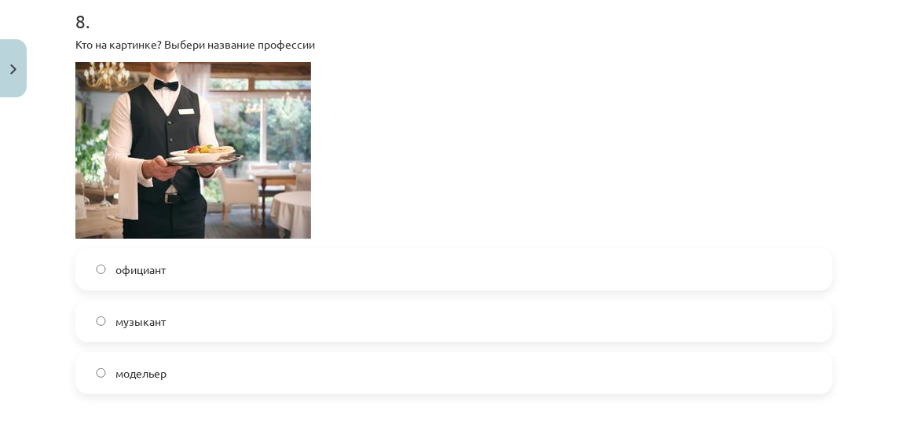
scroll to position [2510, 0]
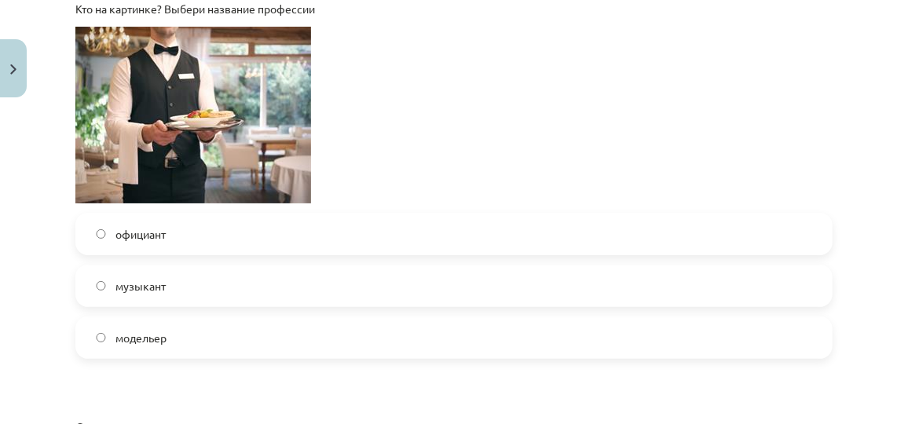
click at [265, 218] on label "официант" at bounding box center [454, 233] width 754 height 39
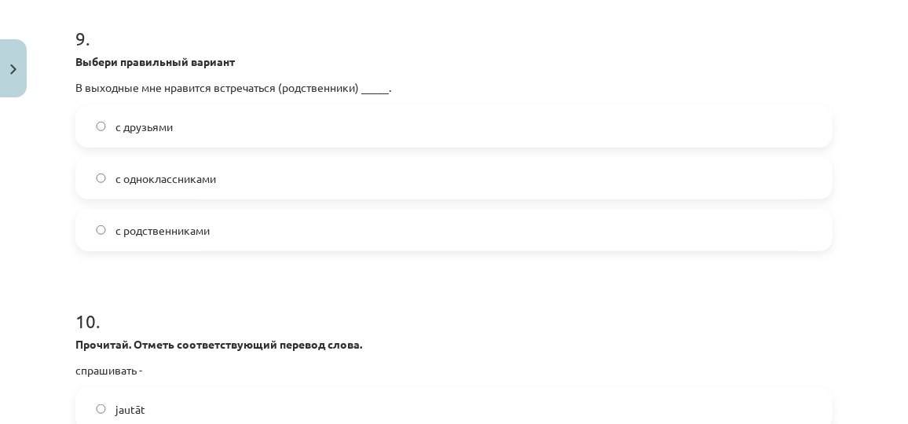
scroll to position [2909, 0]
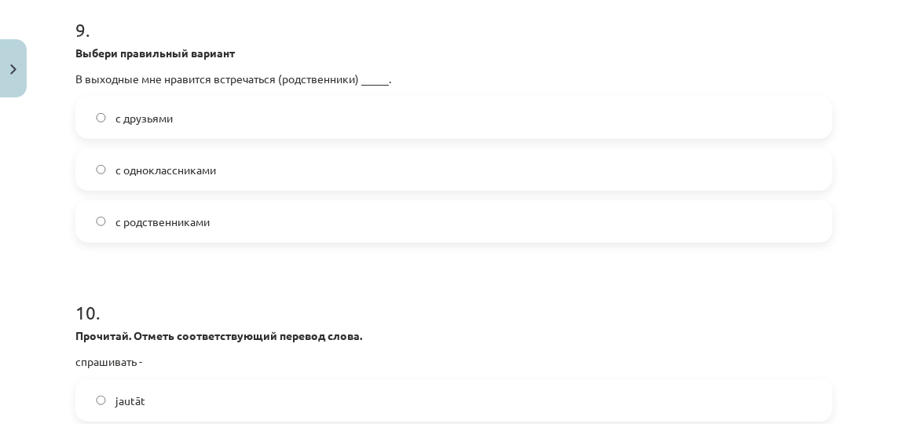
click at [177, 225] on span "с родственниками" at bounding box center [162, 222] width 94 height 16
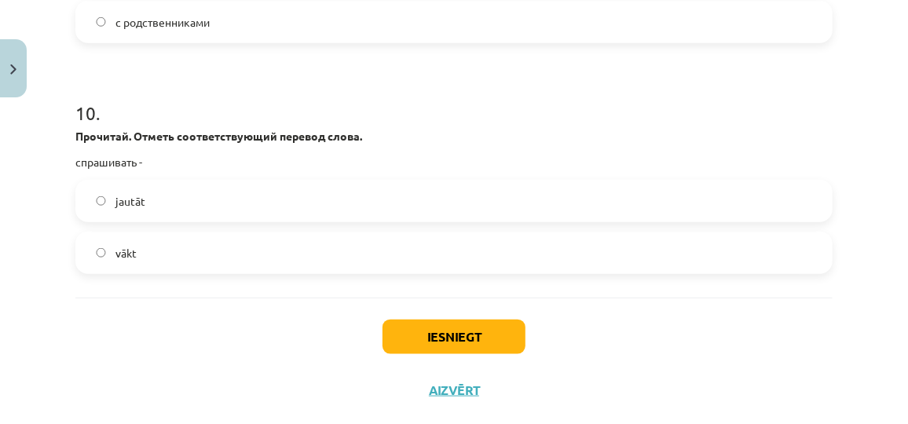
scroll to position [3140, 0]
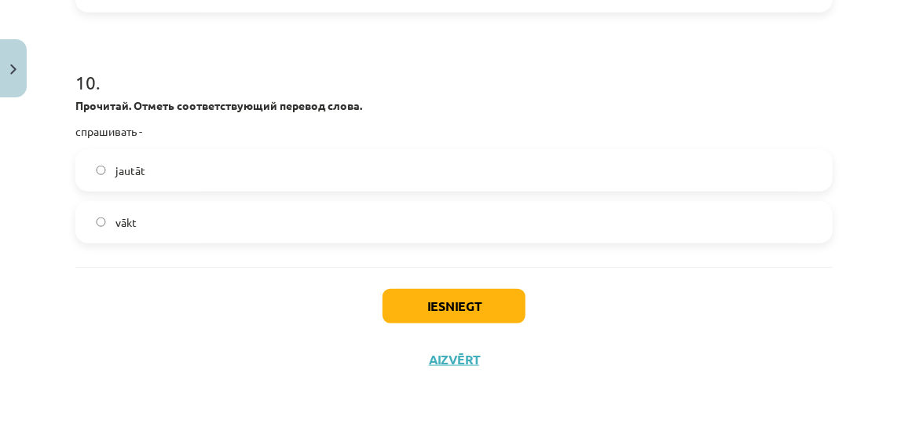
click at [154, 162] on label "jautāt" at bounding box center [454, 170] width 754 height 39
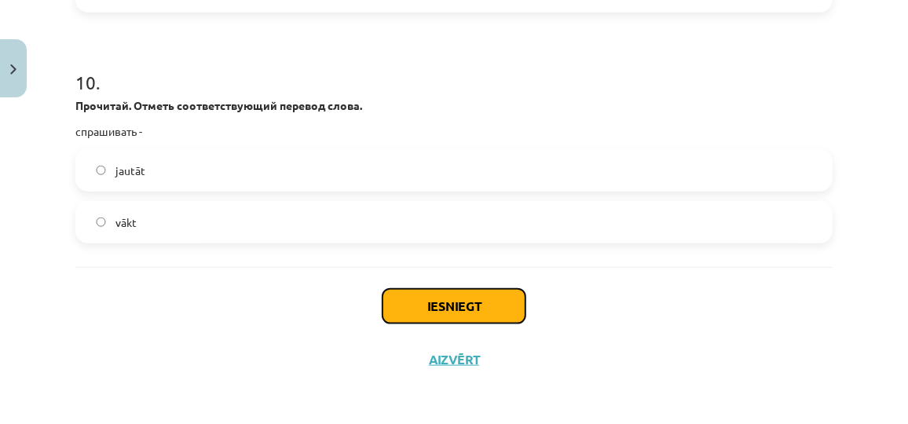
click at [441, 297] on button "Iesniegt" at bounding box center [454, 306] width 143 height 35
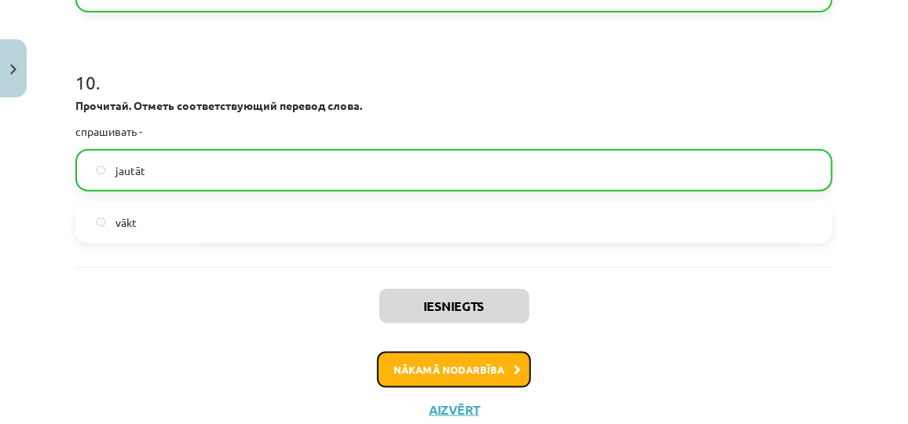
click at [459, 358] on button "Nākamā nodarbība" at bounding box center [454, 370] width 154 height 36
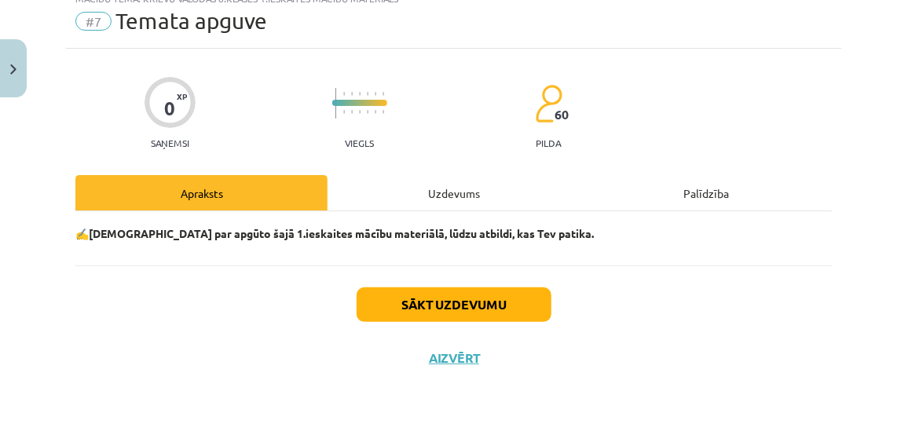
scroll to position [39, 0]
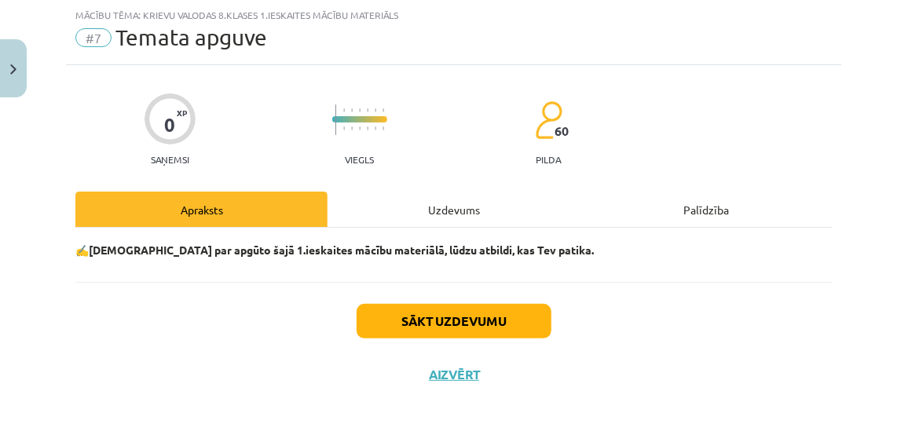
click at [417, 200] on div "Uzdevums" at bounding box center [454, 209] width 252 height 35
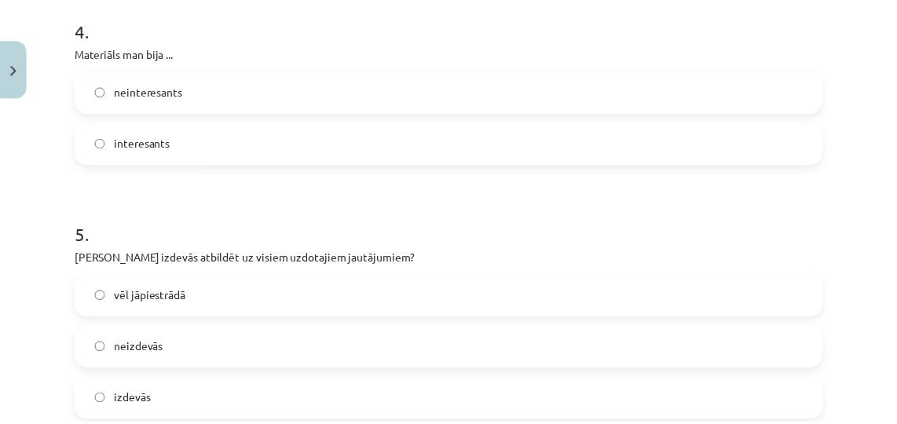
scroll to position [1534, 0]
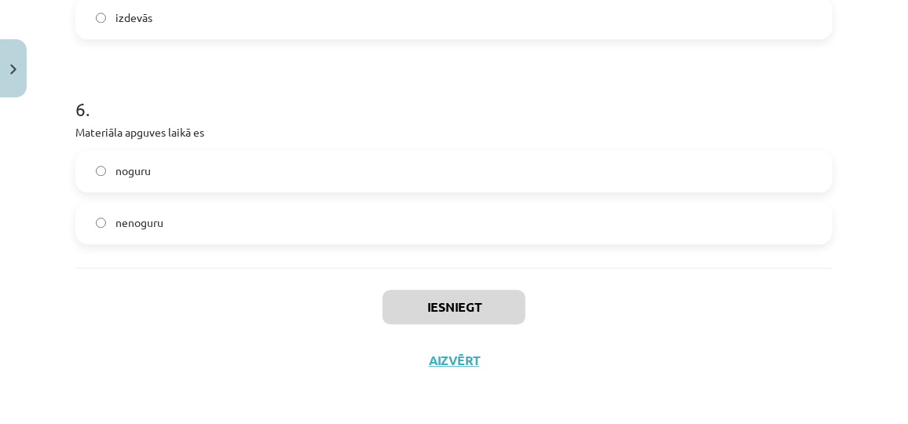
click at [211, 194] on div "noguru nenoguru" at bounding box center [453, 197] width 757 height 94
click at [258, 225] on label "nenoguru" at bounding box center [454, 222] width 754 height 39
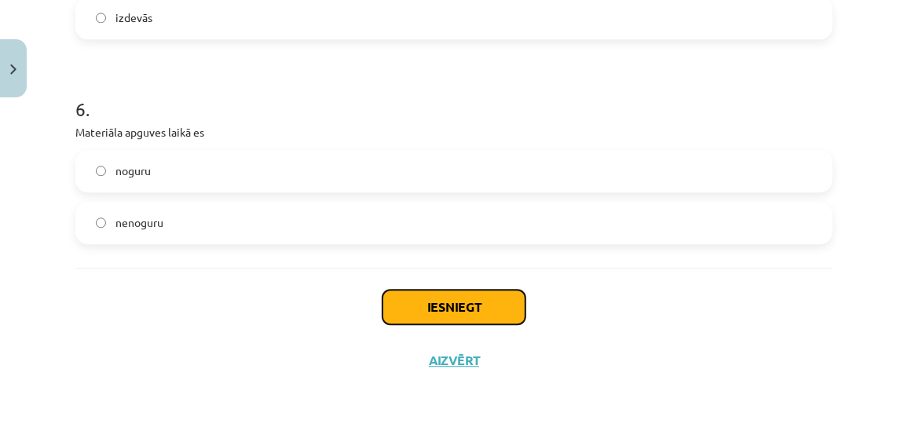
click at [439, 310] on button "Iesniegt" at bounding box center [454, 307] width 143 height 35
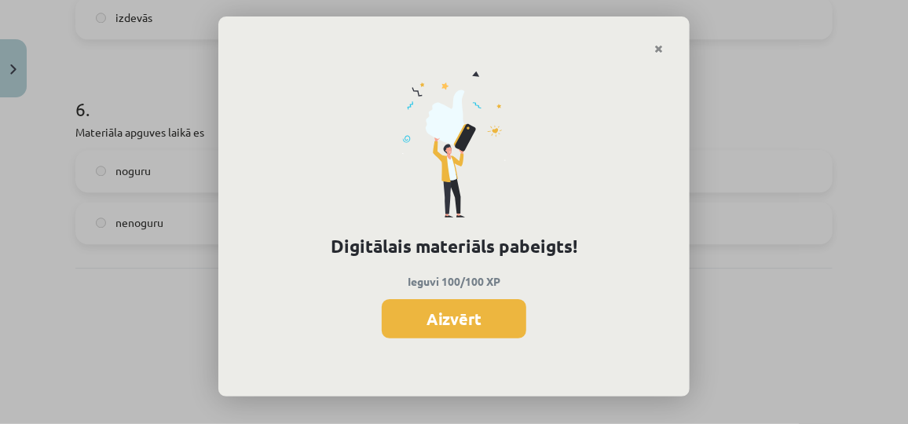
click at [439, 310] on button "Aizvērt" at bounding box center [454, 318] width 145 height 39
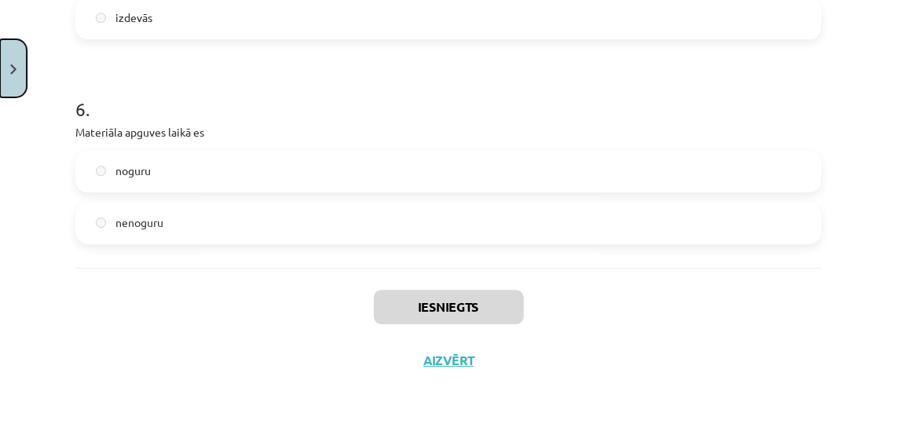
click at [6, 68] on button "Close" at bounding box center [13, 68] width 27 height 58
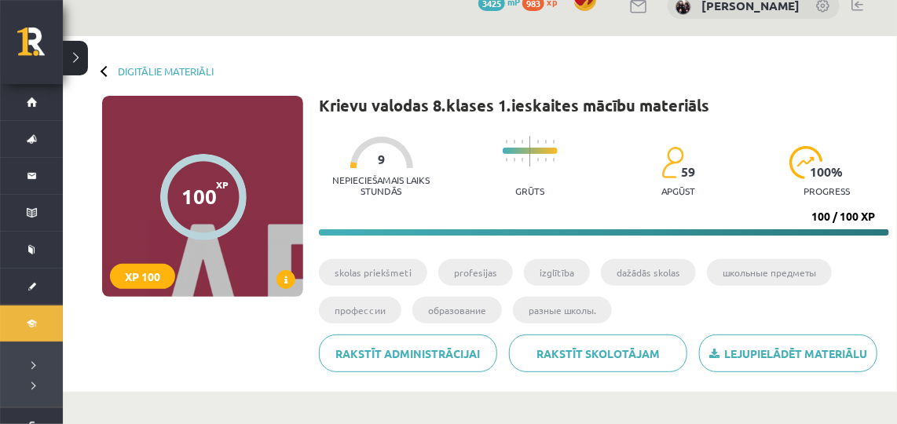
scroll to position [0, 0]
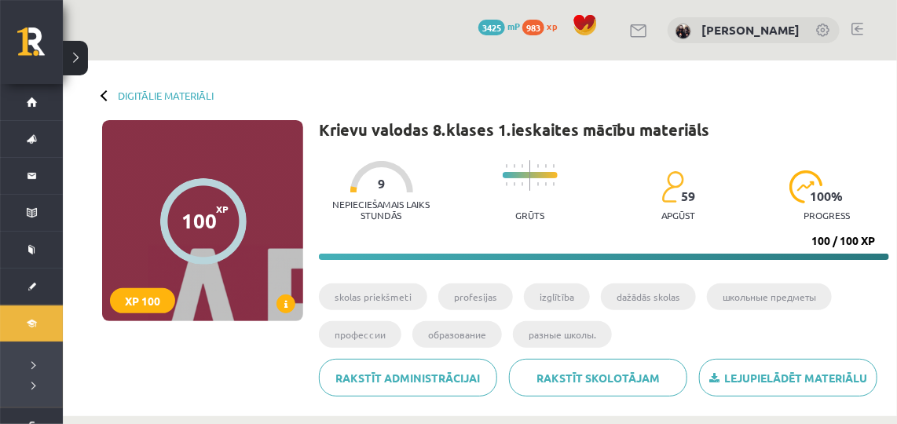
click at [854, 31] on link at bounding box center [858, 29] width 12 height 13
